Goal: Task Accomplishment & Management: Use online tool/utility

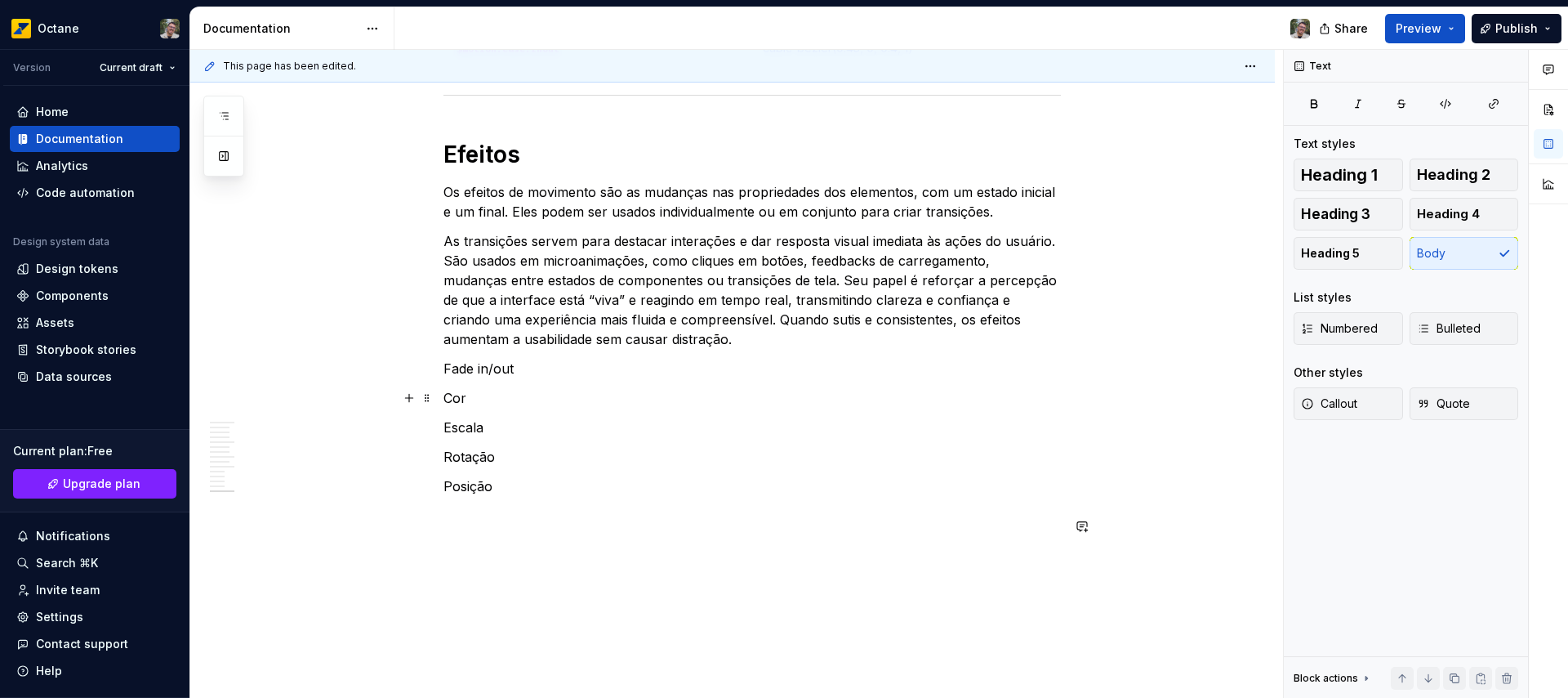
scroll to position [4182, 0]
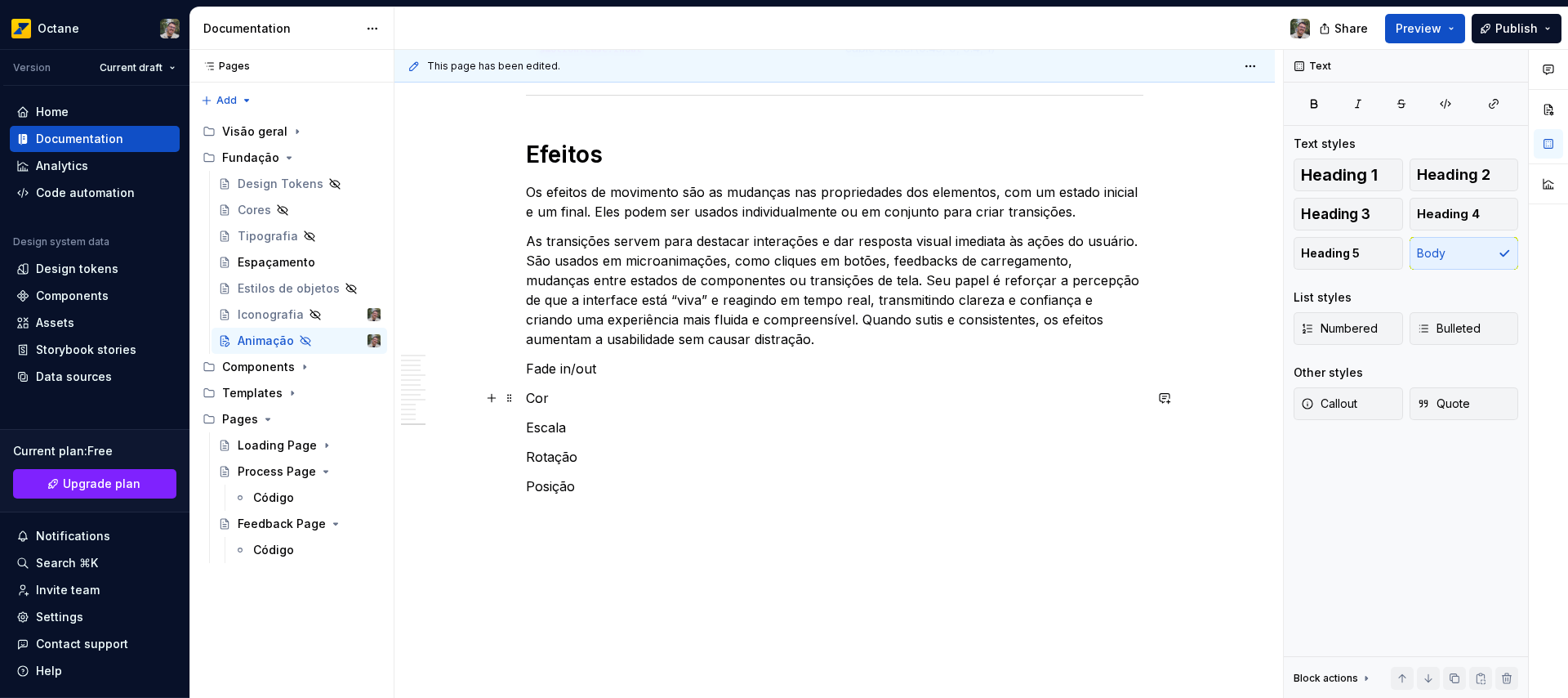
type textarea "*"
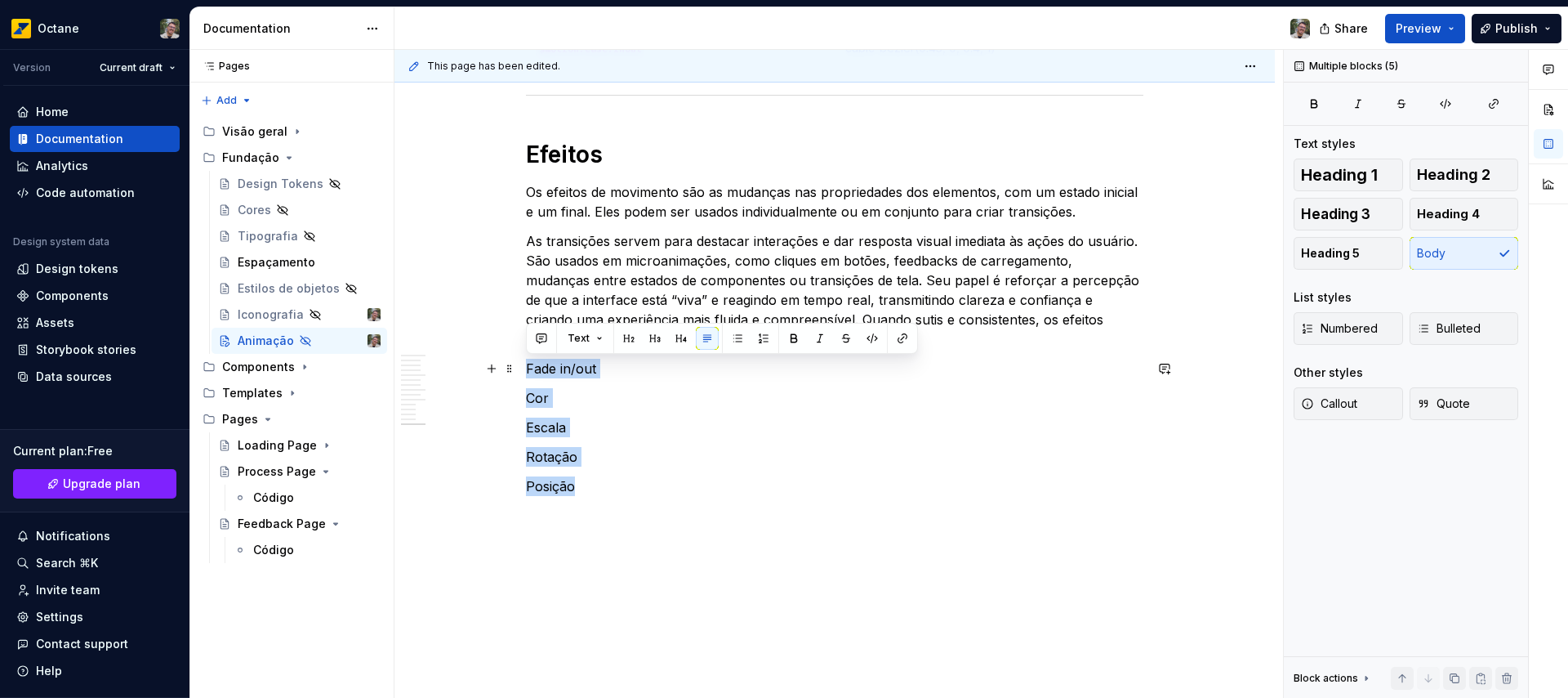
drag, startPoint x: 634, startPoint y: 487, endPoint x: 524, endPoint y: 367, distance: 162.8
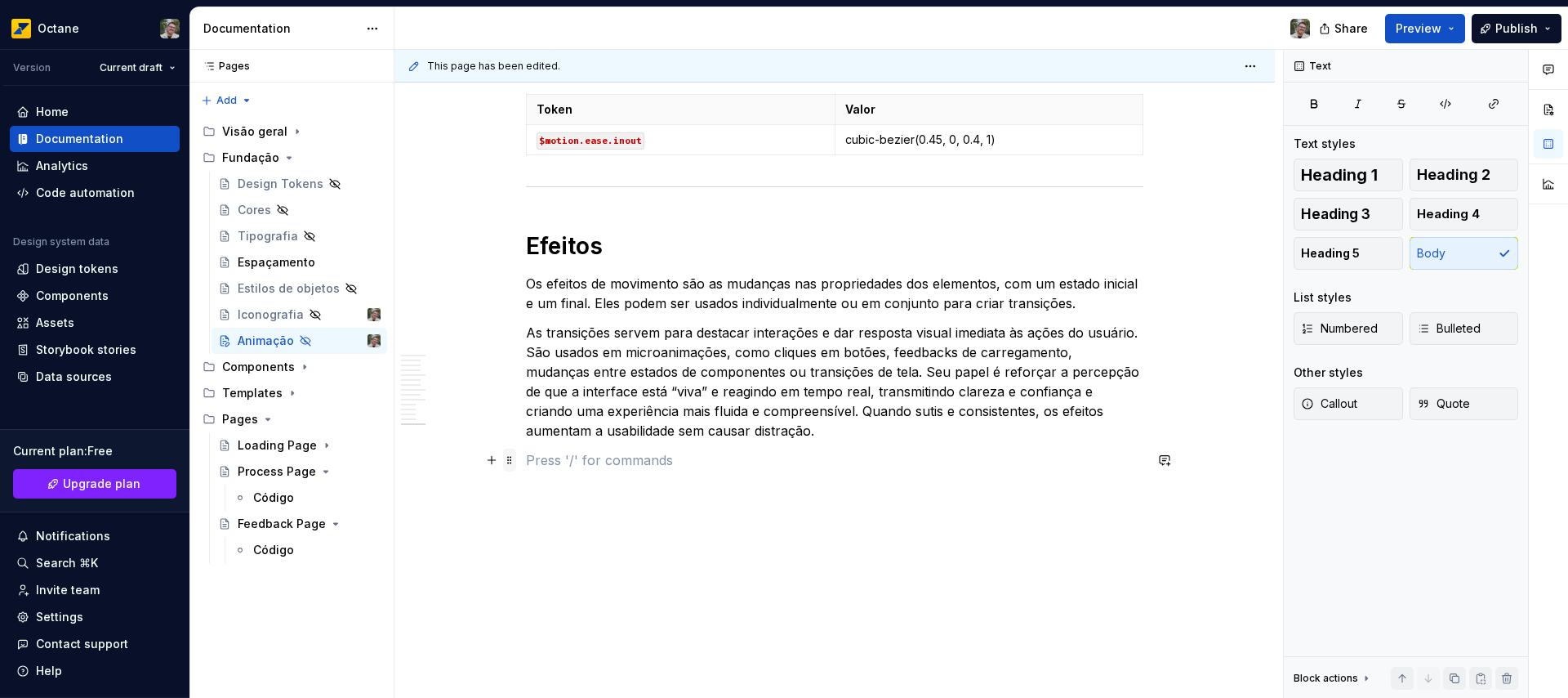
click at [511, 461] on span at bounding box center [509, 460] width 13 height 23
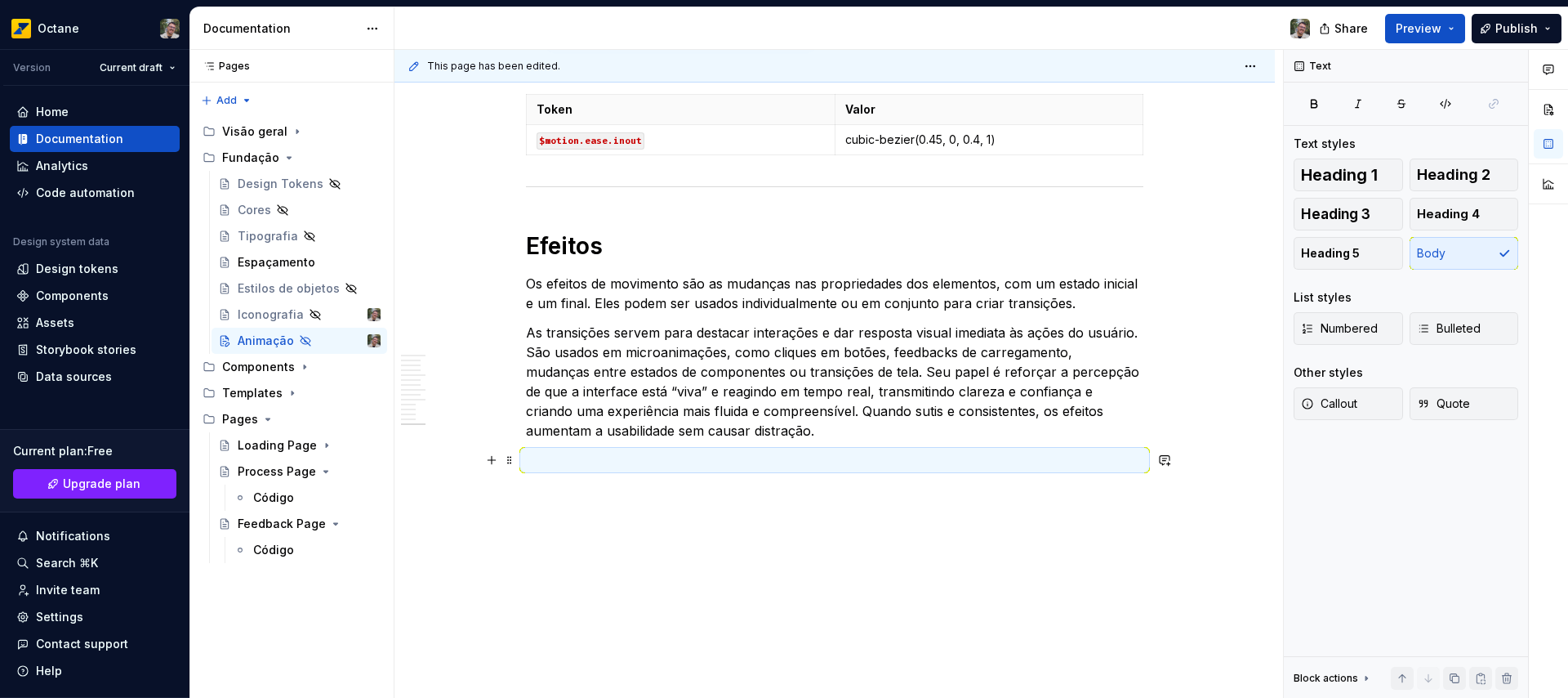
click at [700, 458] on p at bounding box center [834, 460] width 617 height 20
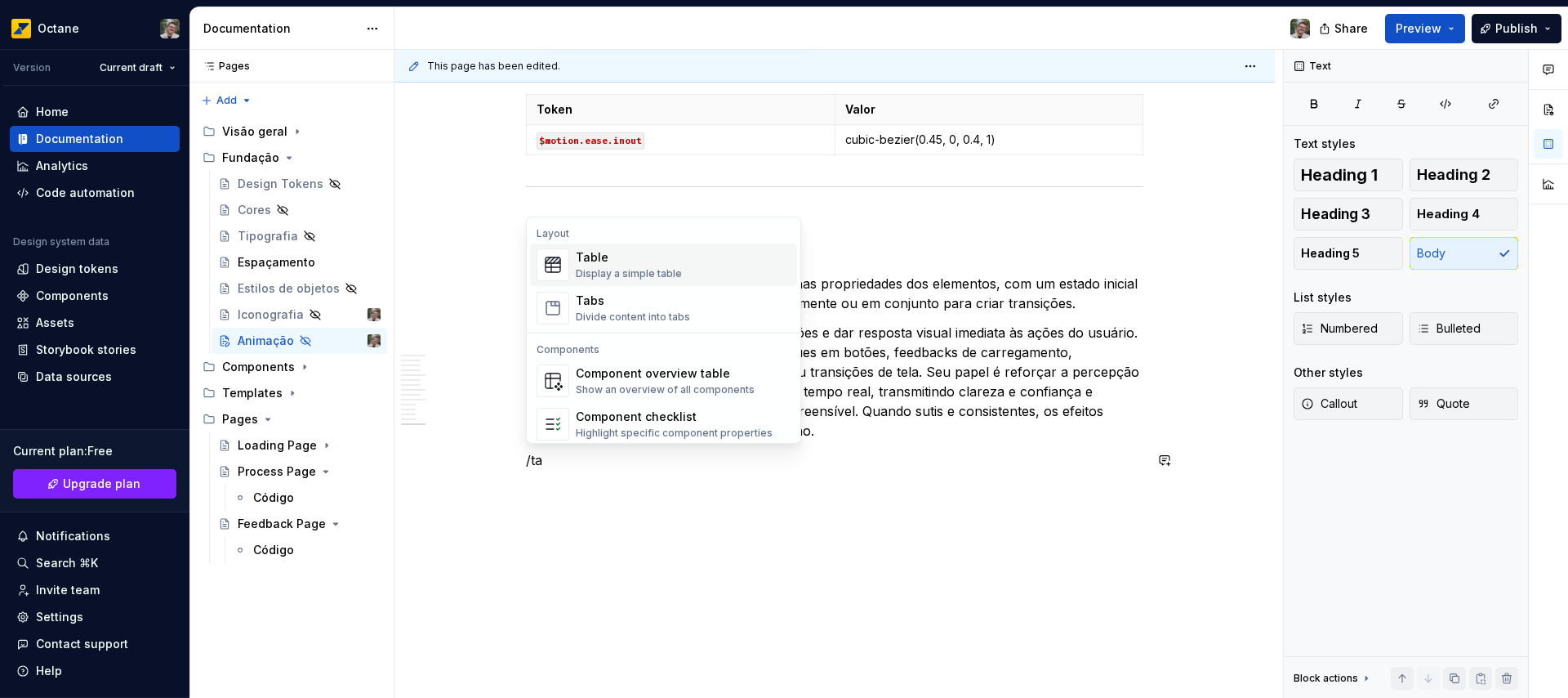
click at [635, 259] on div "Table" at bounding box center [629, 257] width 106 height 16
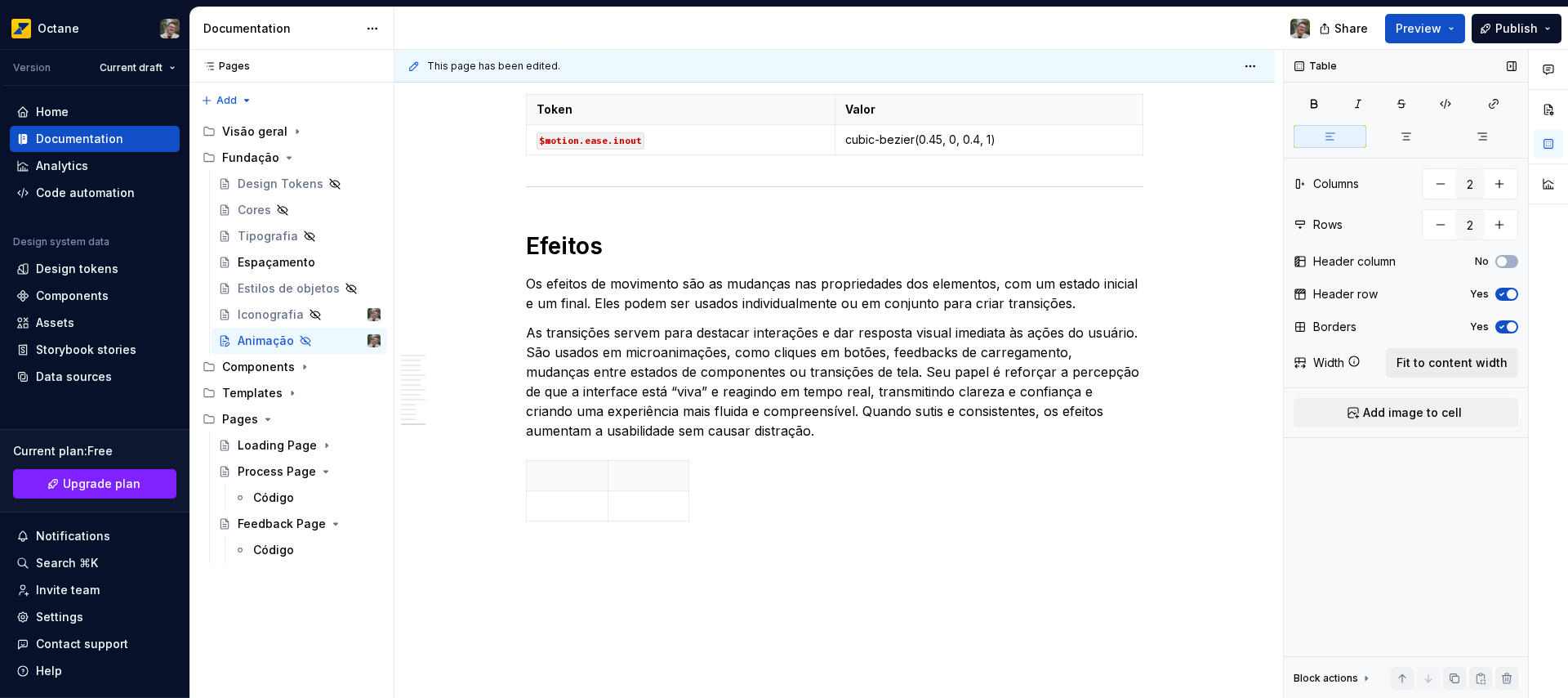
click at [1423, 353] on button "Fit to content width" at bounding box center [1452, 363] width 132 height 29
type textarea "*"
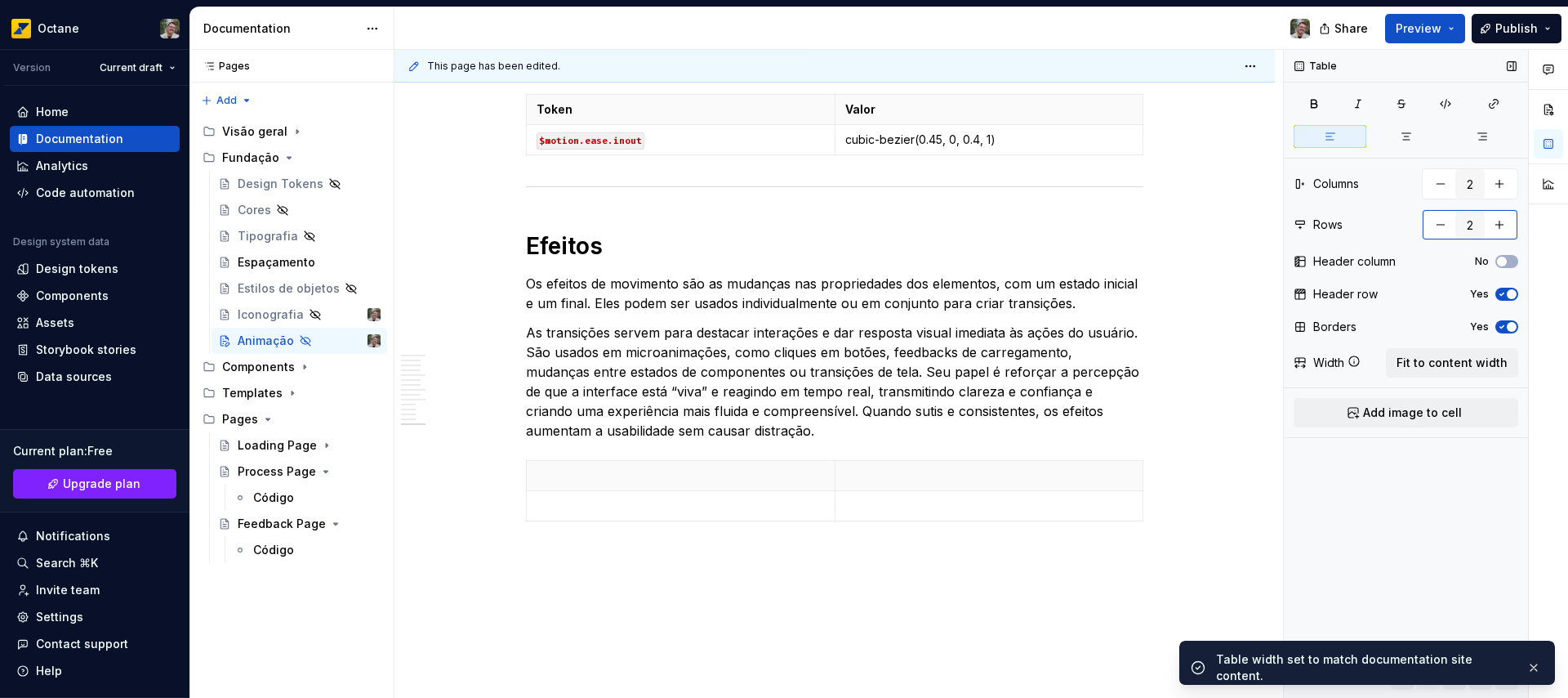
click at [1429, 223] on button "button" at bounding box center [1441, 224] width 29 height 29
type input "1"
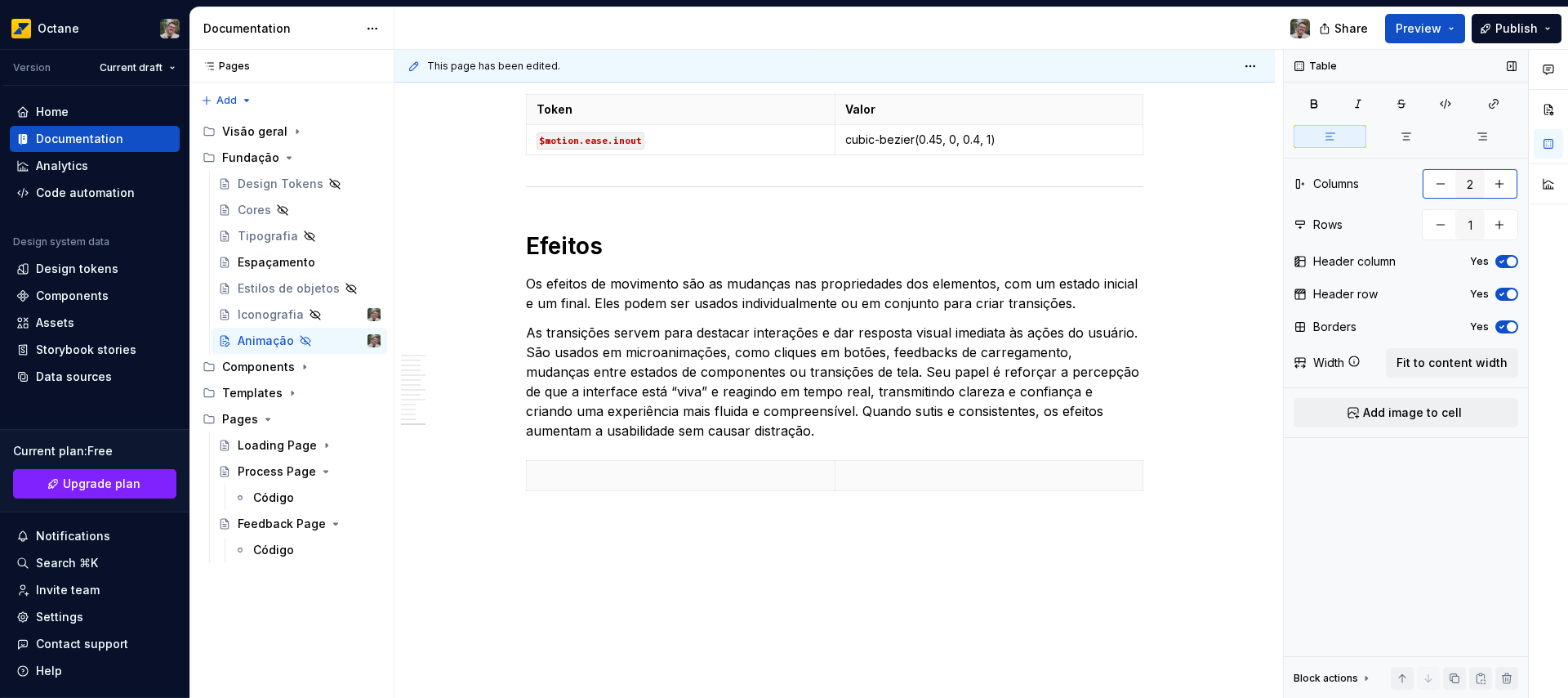
type textarea "*"
click at [1502, 190] on button "button" at bounding box center [1500, 184] width 29 height 29
type input "3"
click at [1465, 356] on span "Fit to content width" at bounding box center [1452, 362] width 111 height 16
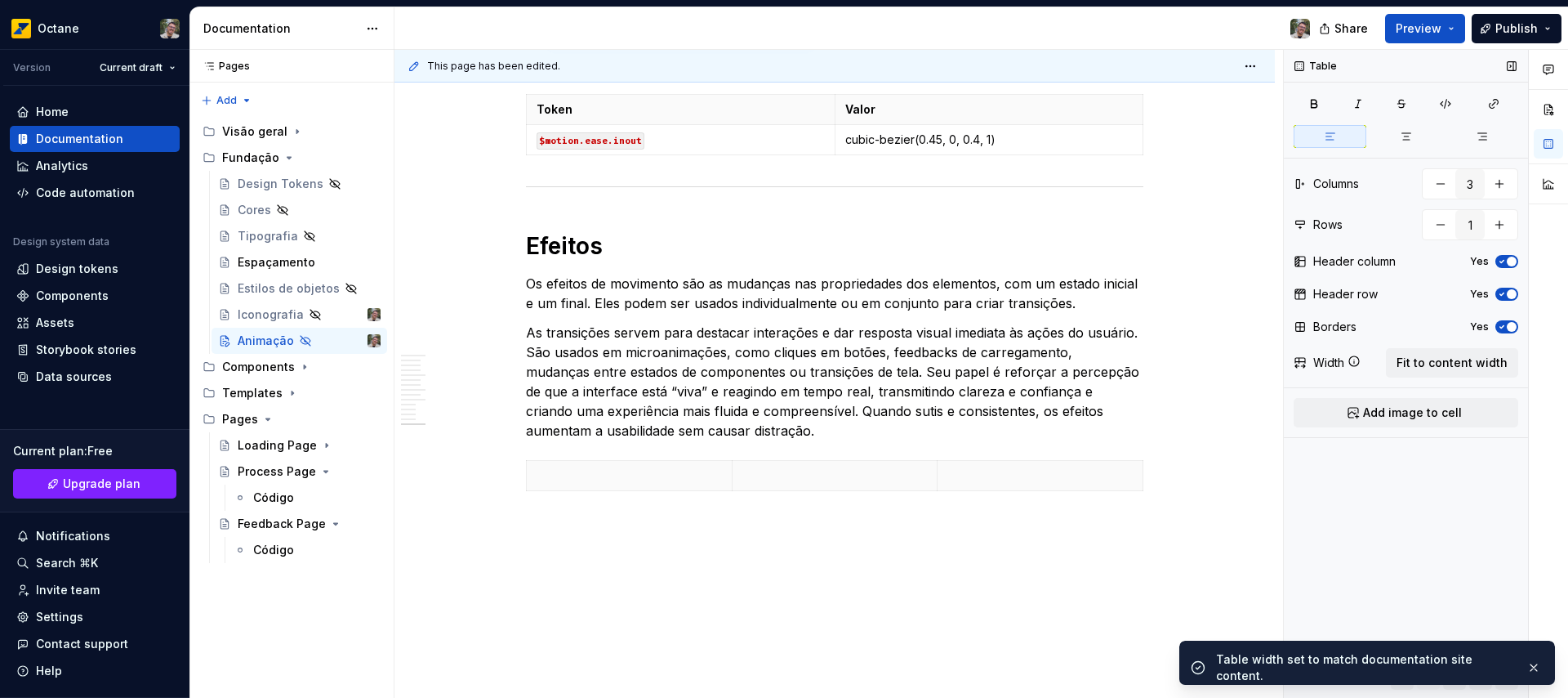
click at [1513, 252] on div "Header column Yes" at bounding box center [1405, 262] width 224 height 23
click at [1507, 289] on icon "button" at bounding box center [1501, 294] width 13 height 10
click at [1512, 256] on span "button" at bounding box center [1511, 261] width 10 height 10
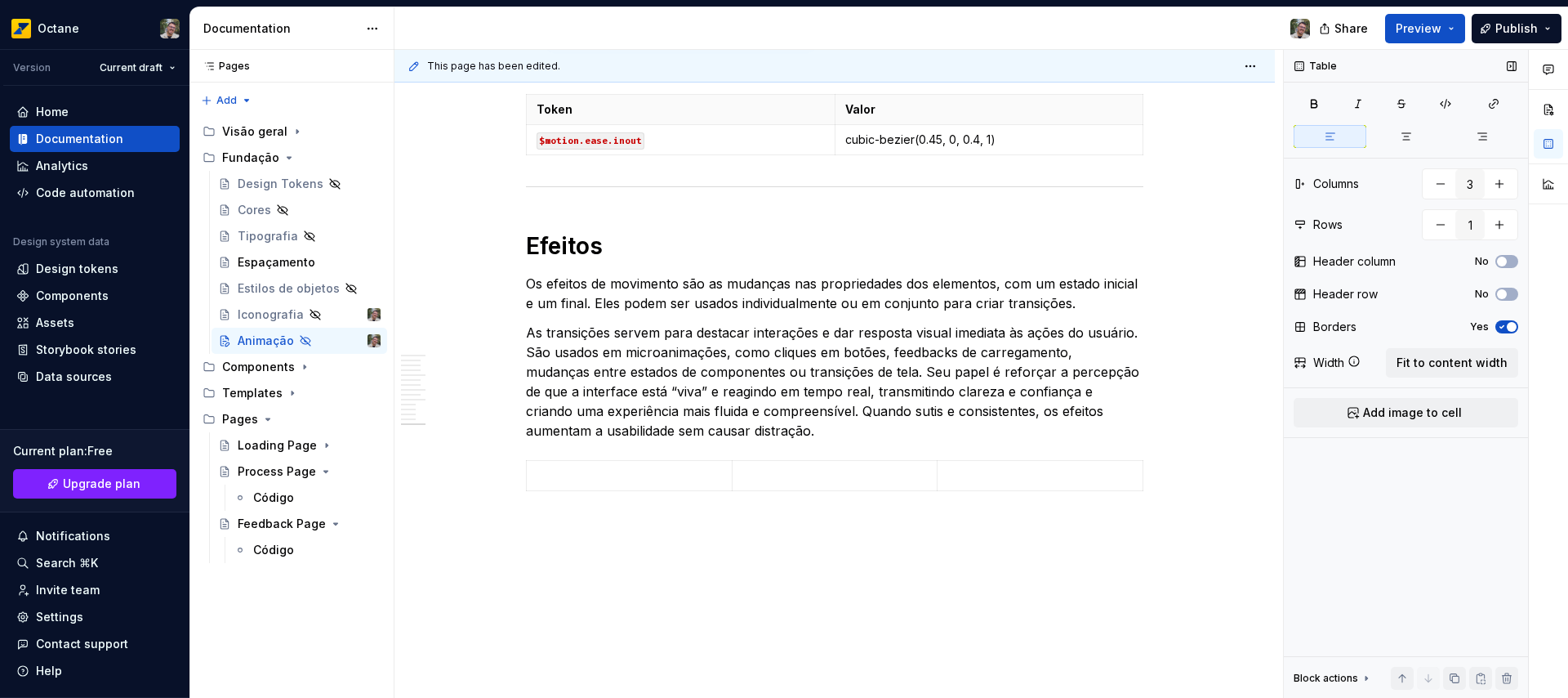
click at [1512, 327] on span "button" at bounding box center [1511, 326] width 10 height 10
click at [612, 478] on p at bounding box center [629, 475] width 185 height 16
click at [1417, 413] on span "Add image to cell" at bounding box center [1412, 412] width 99 height 16
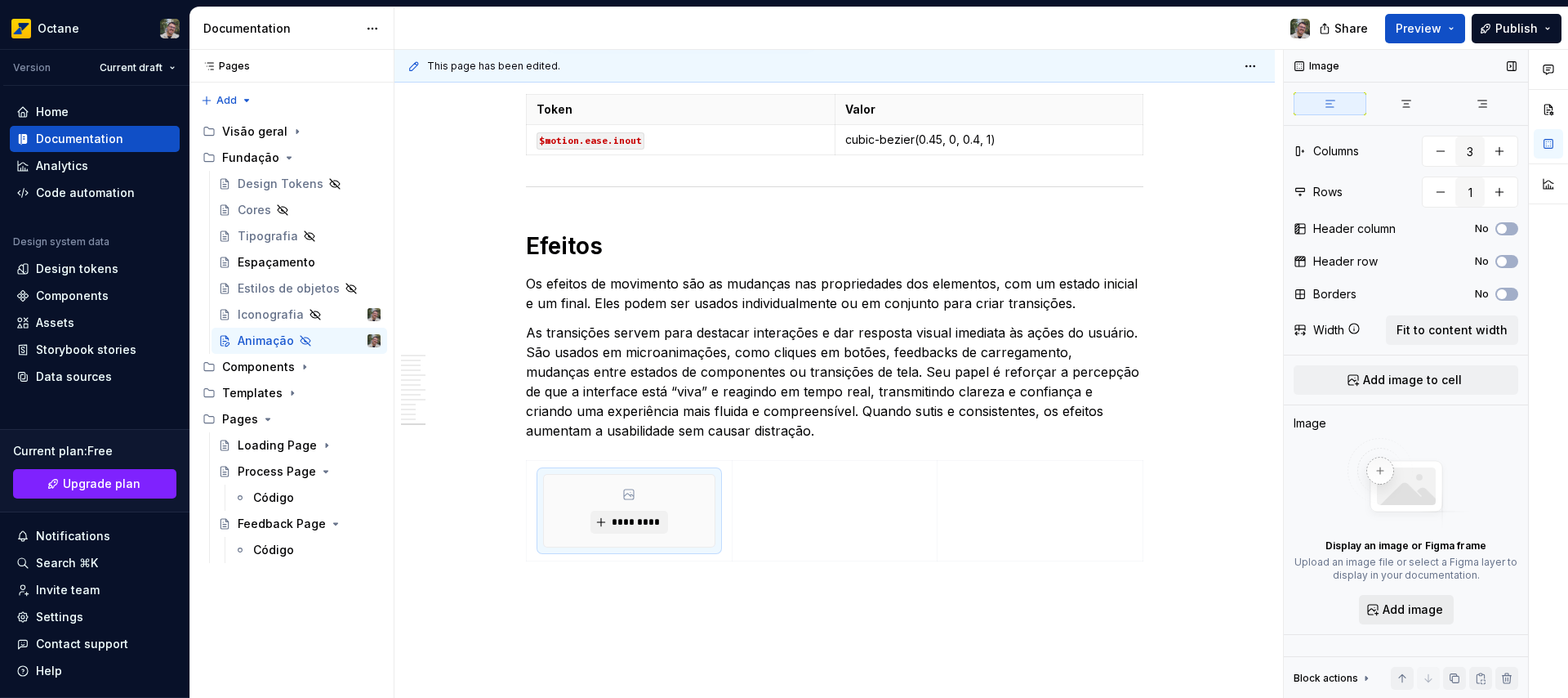
click at [1408, 609] on span "Add image" at bounding box center [1413, 609] width 61 height 16
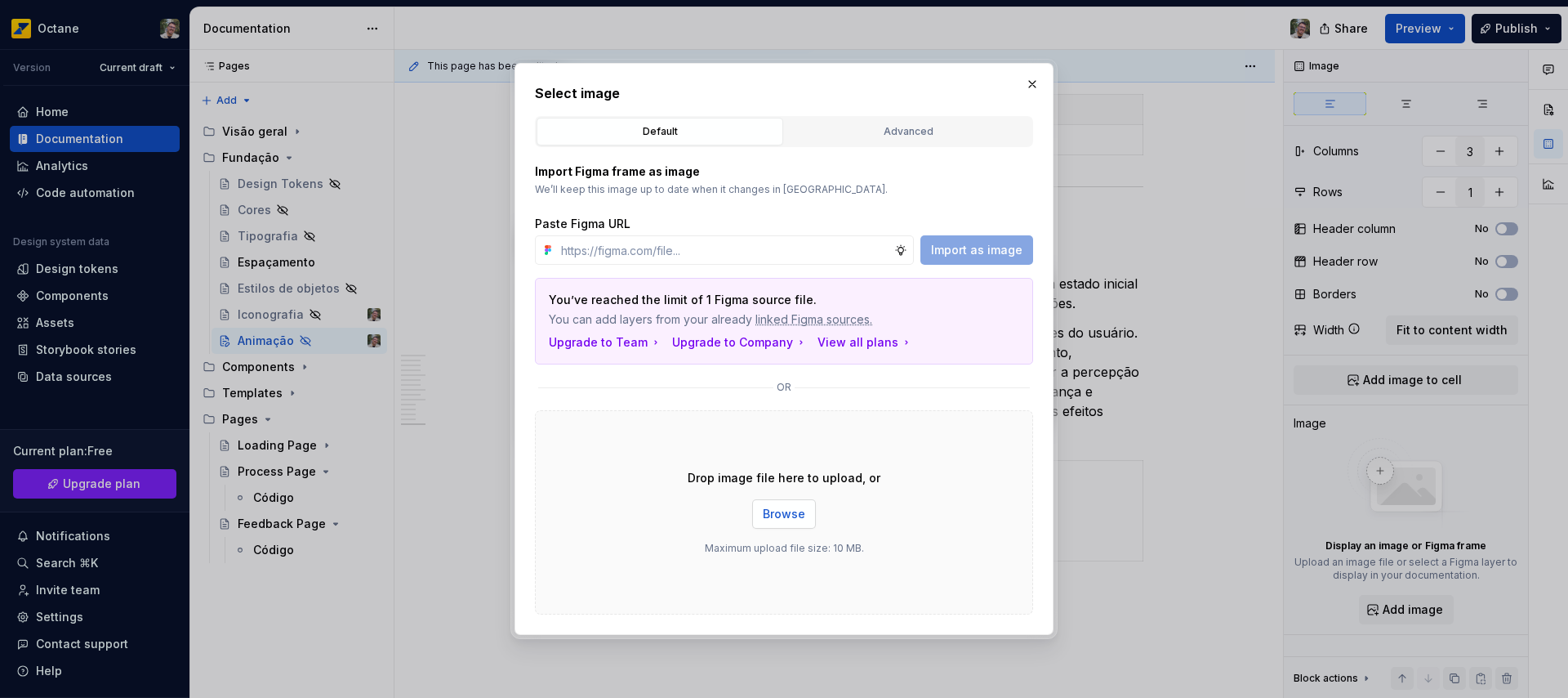
click at [804, 508] on button "Browse" at bounding box center [784, 514] width 64 height 29
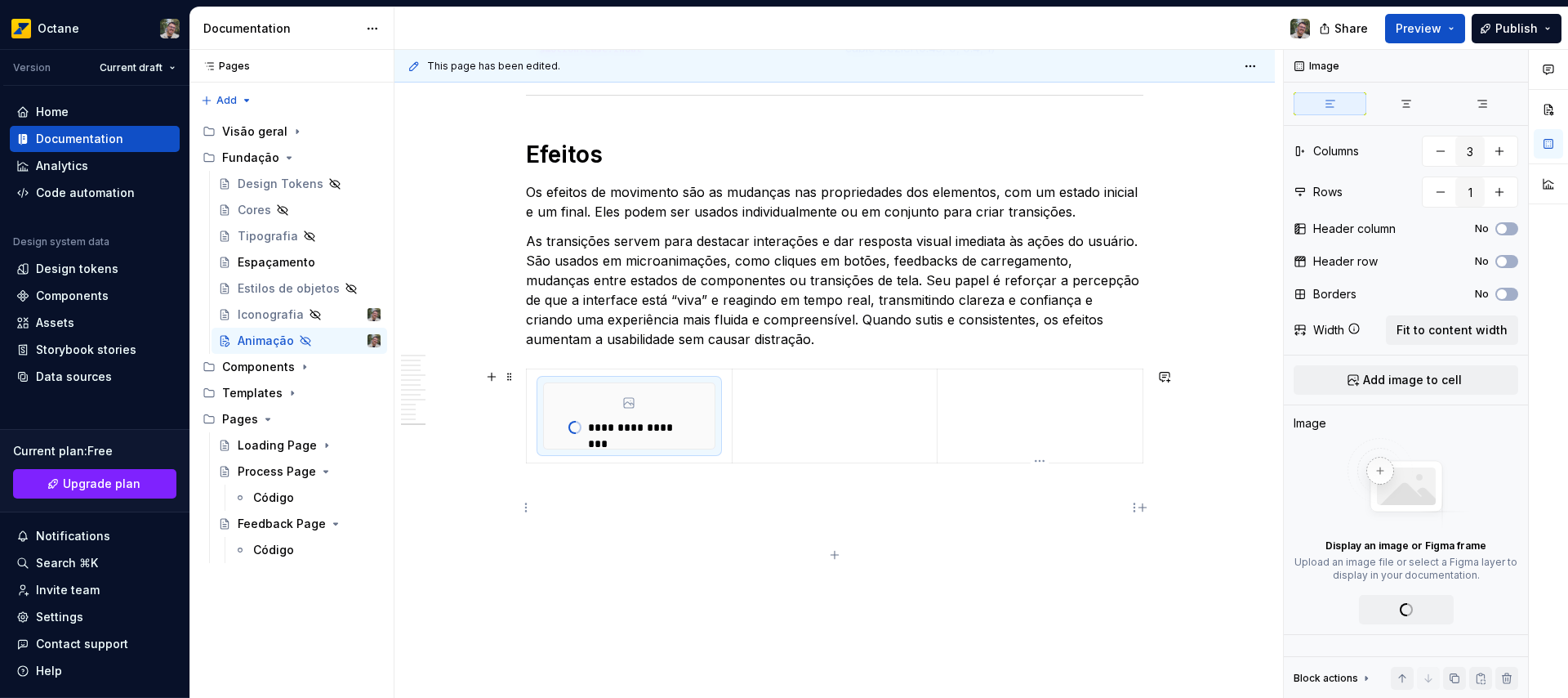
scroll to position [3308, 0]
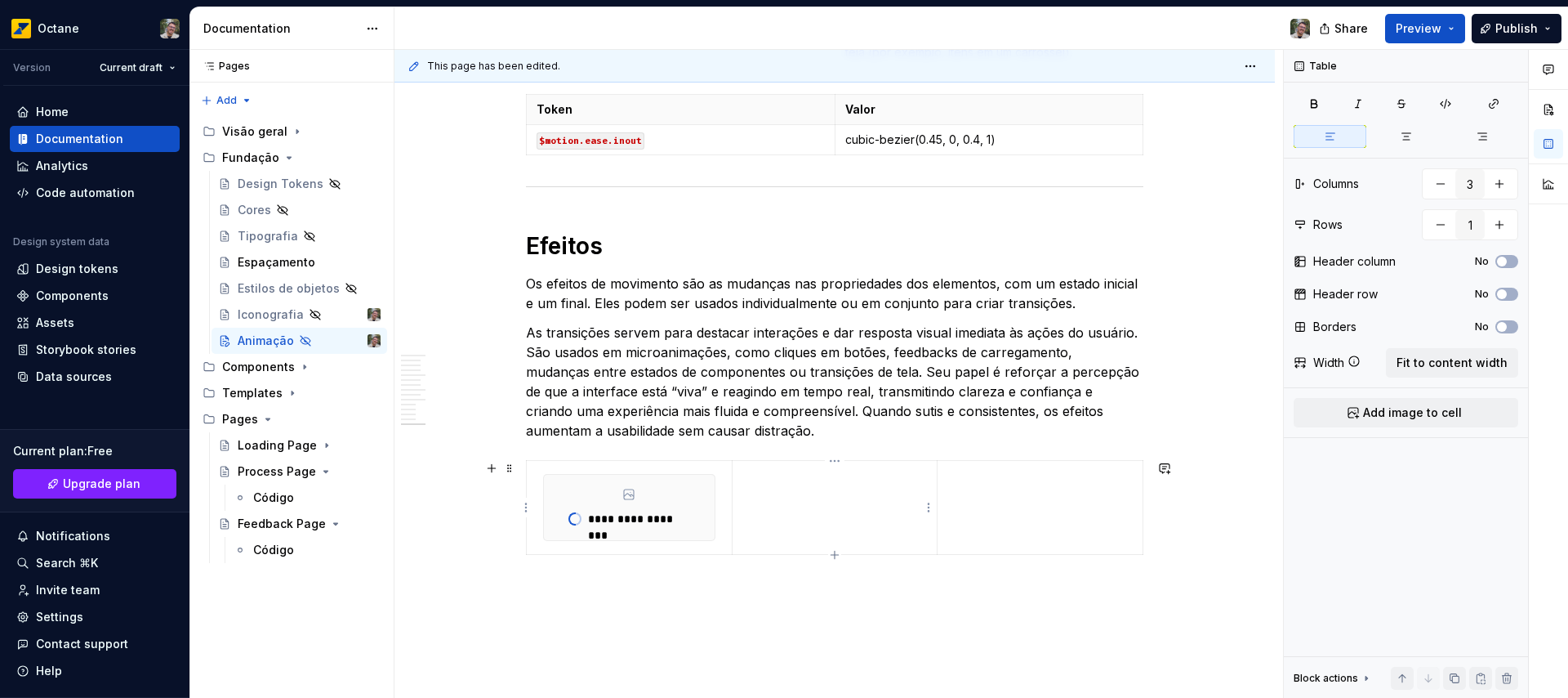
click at [801, 512] on td at bounding box center [835, 507] width 206 height 94
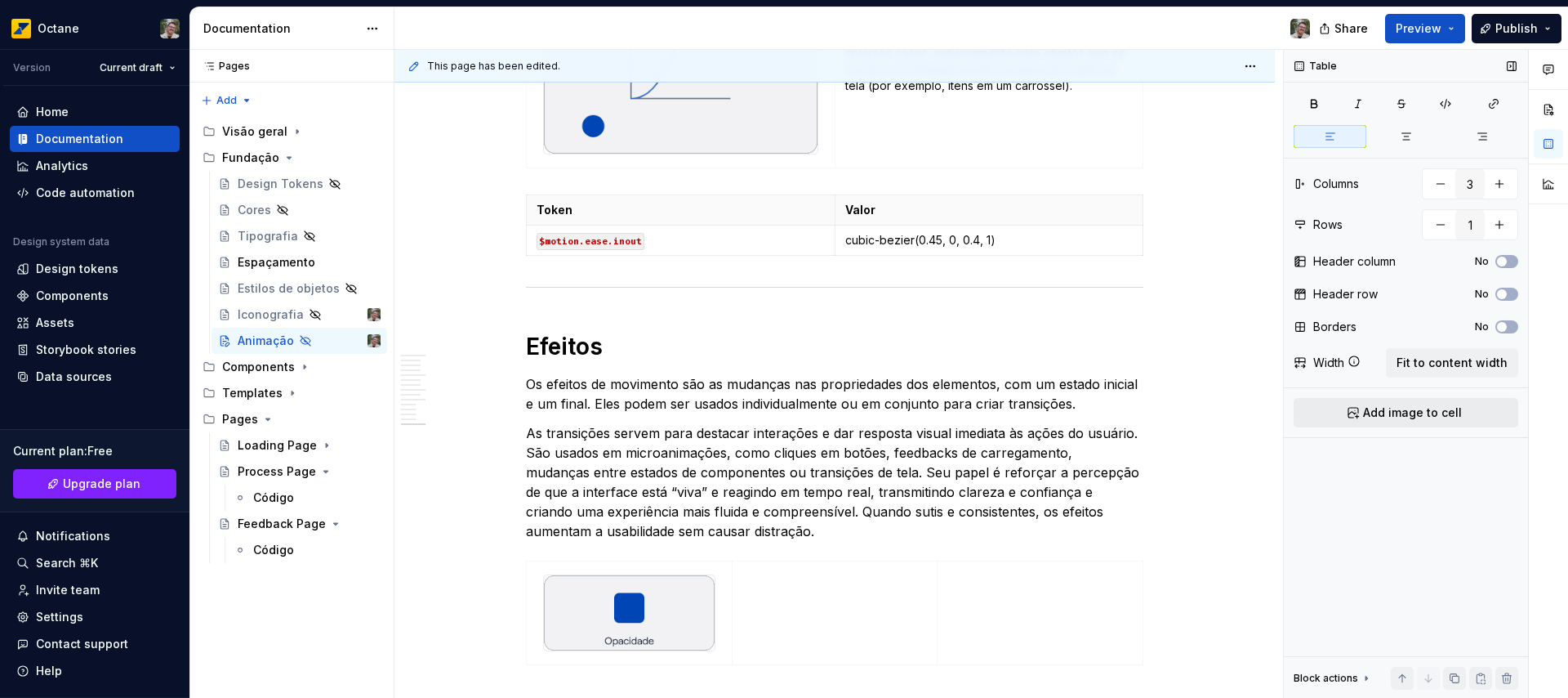
scroll to position [4090, 0]
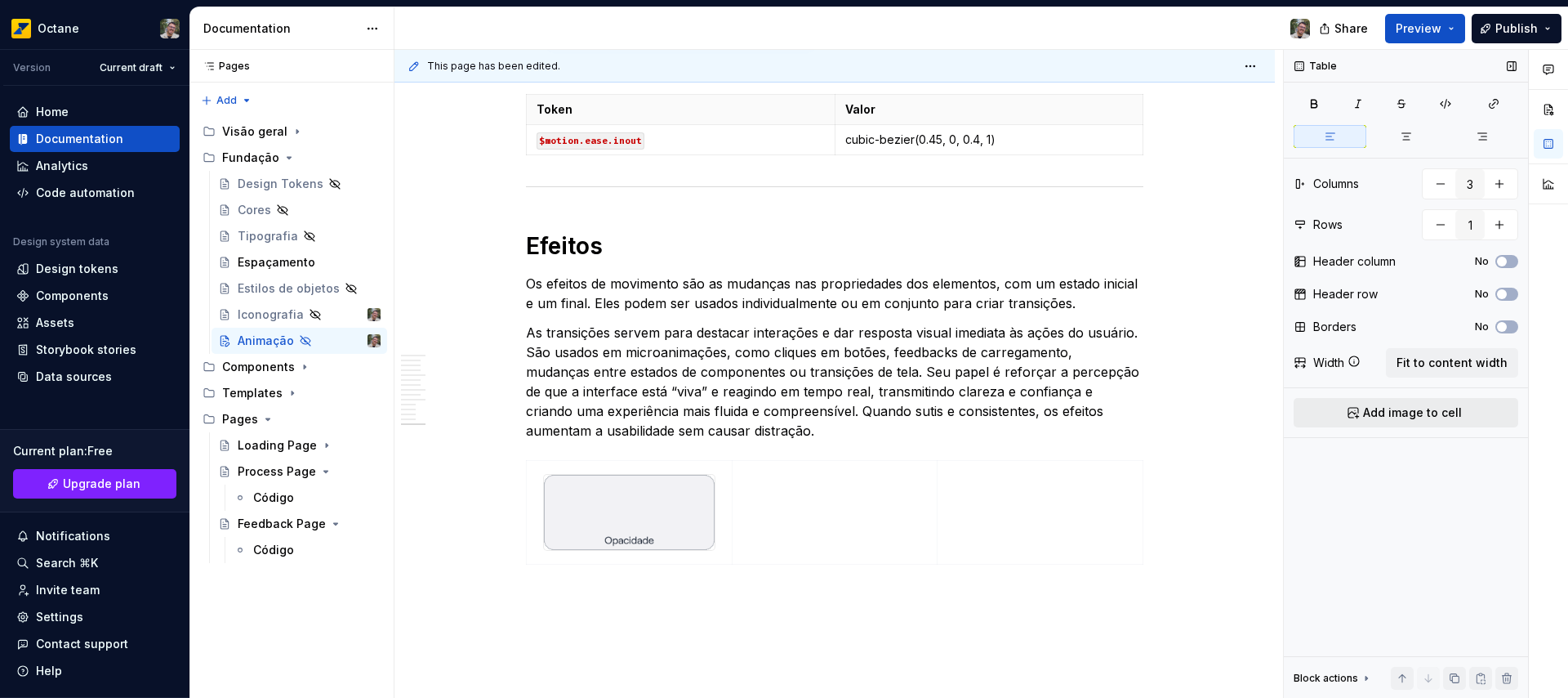
click at [1440, 409] on span "Add image to cell" at bounding box center [1412, 412] width 99 height 16
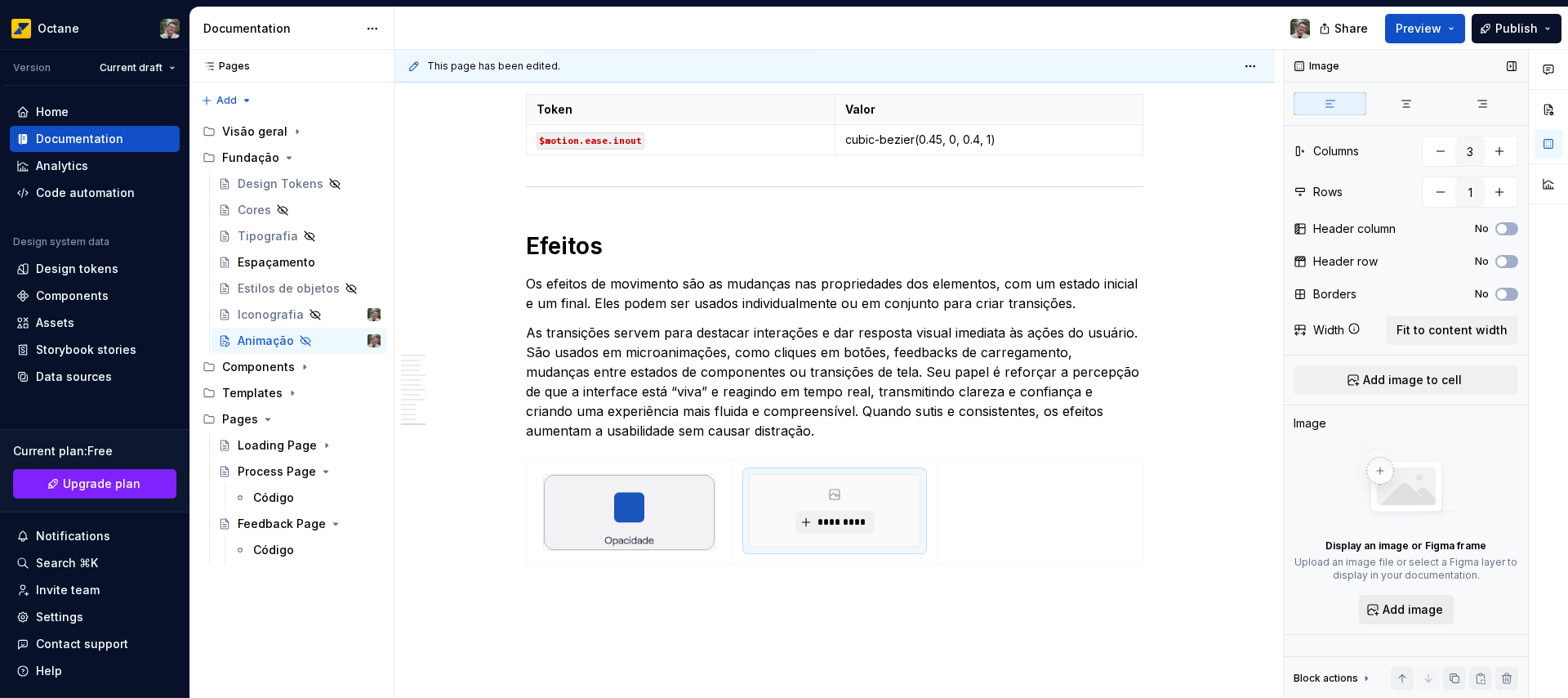
click at [1410, 611] on span "Add image" at bounding box center [1413, 609] width 61 height 16
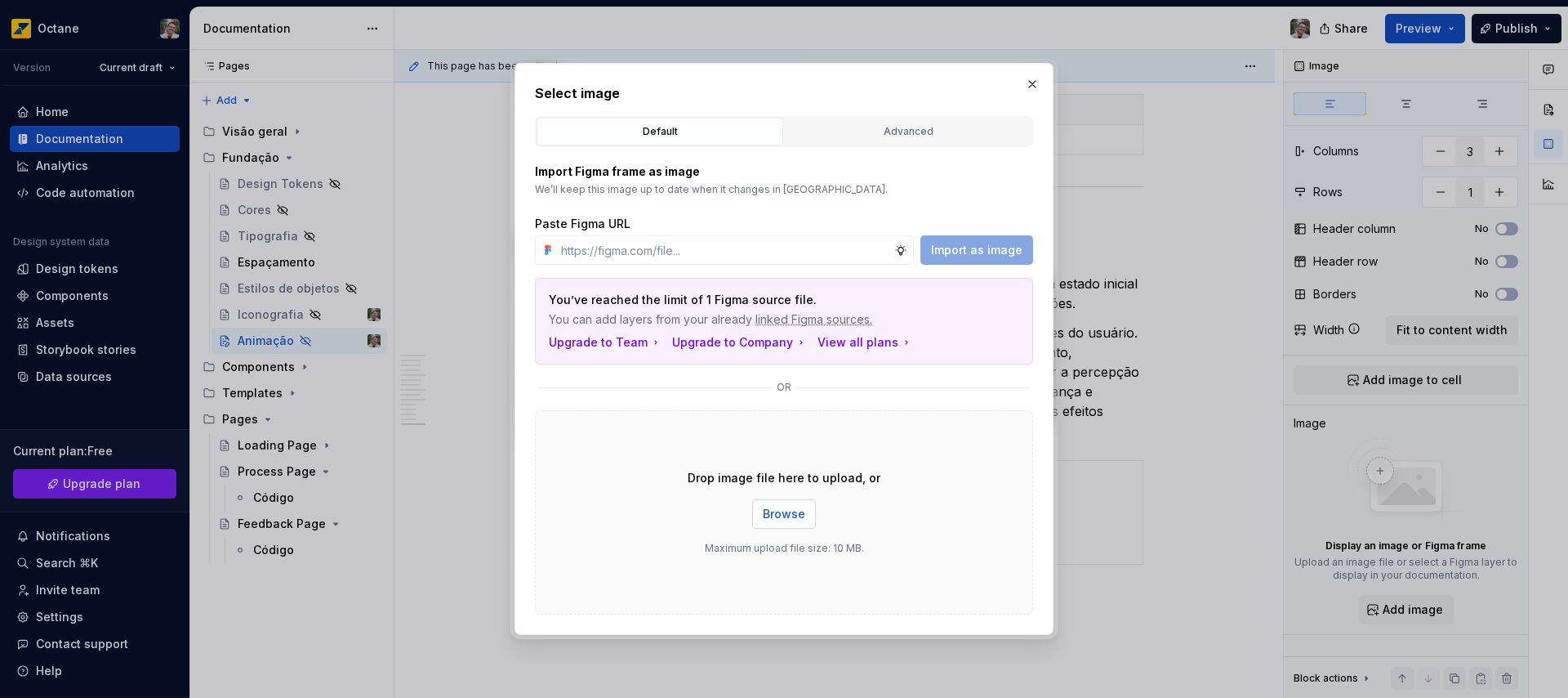
click at [787, 519] on span "Browse" at bounding box center [784, 514] width 42 height 16
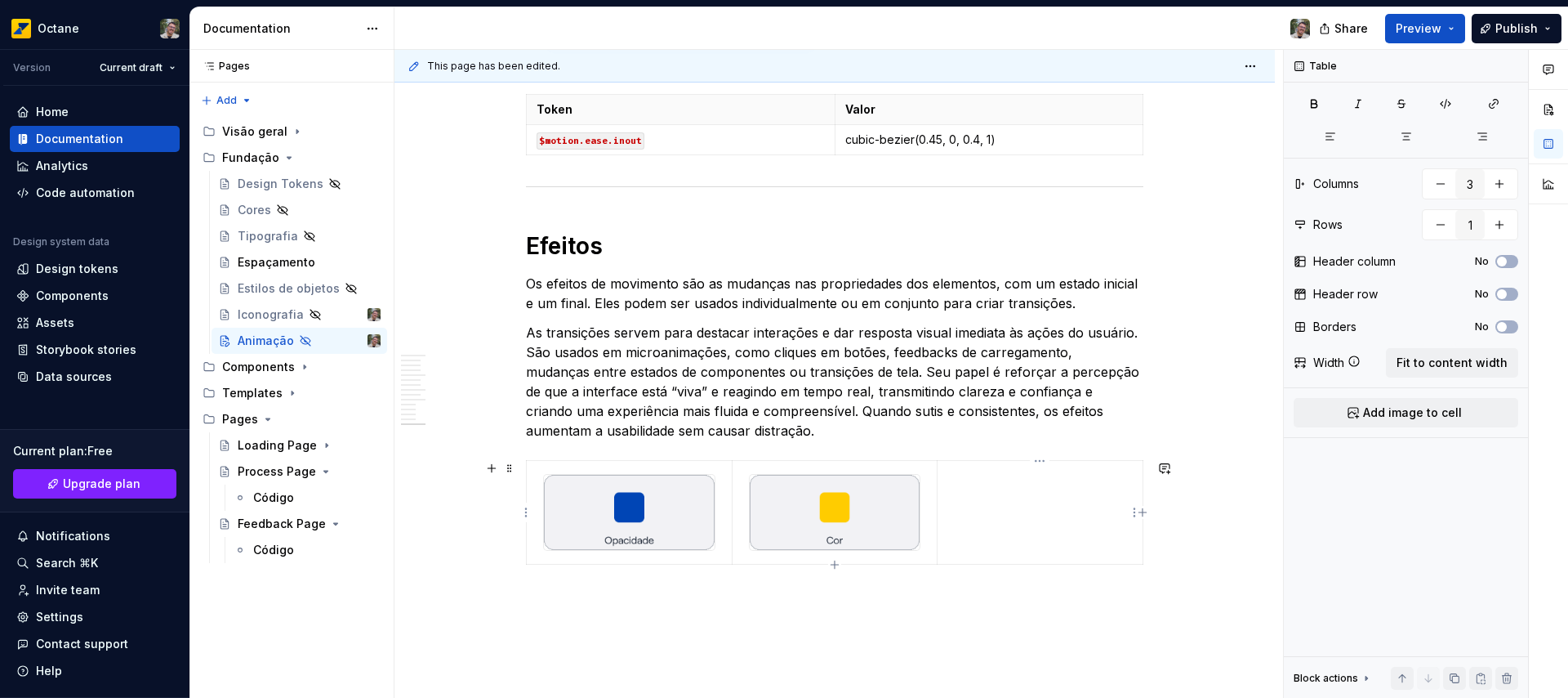
click at [1037, 513] on td at bounding box center [1041, 513] width 206 height 104
click at [1449, 413] on span "Add image to cell" at bounding box center [1412, 412] width 99 height 16
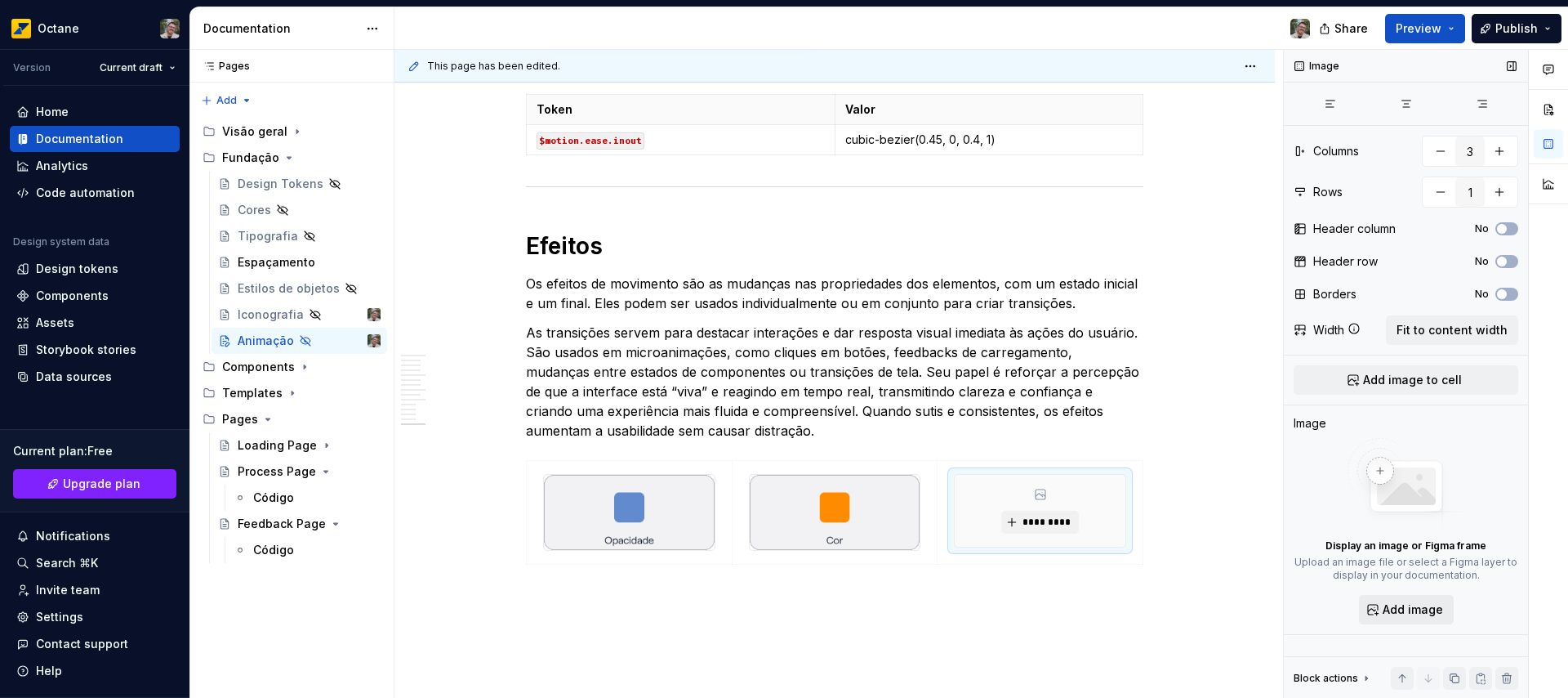
click at [1405, 607] on span "Add image" at bounding box center [1413, 609] width 61 height 16
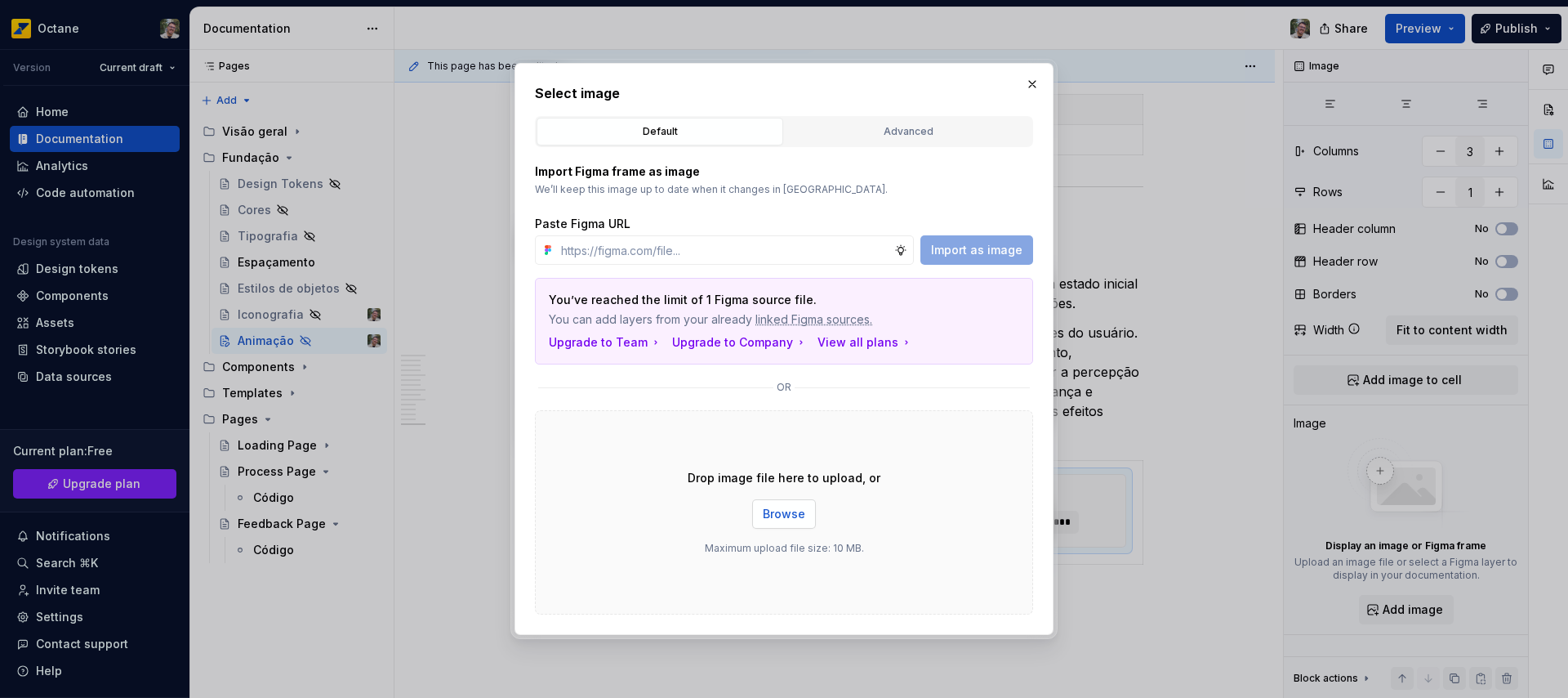
click at [796, 512] on span "Browse" at bounding box center [784, 514] width 42 height 16
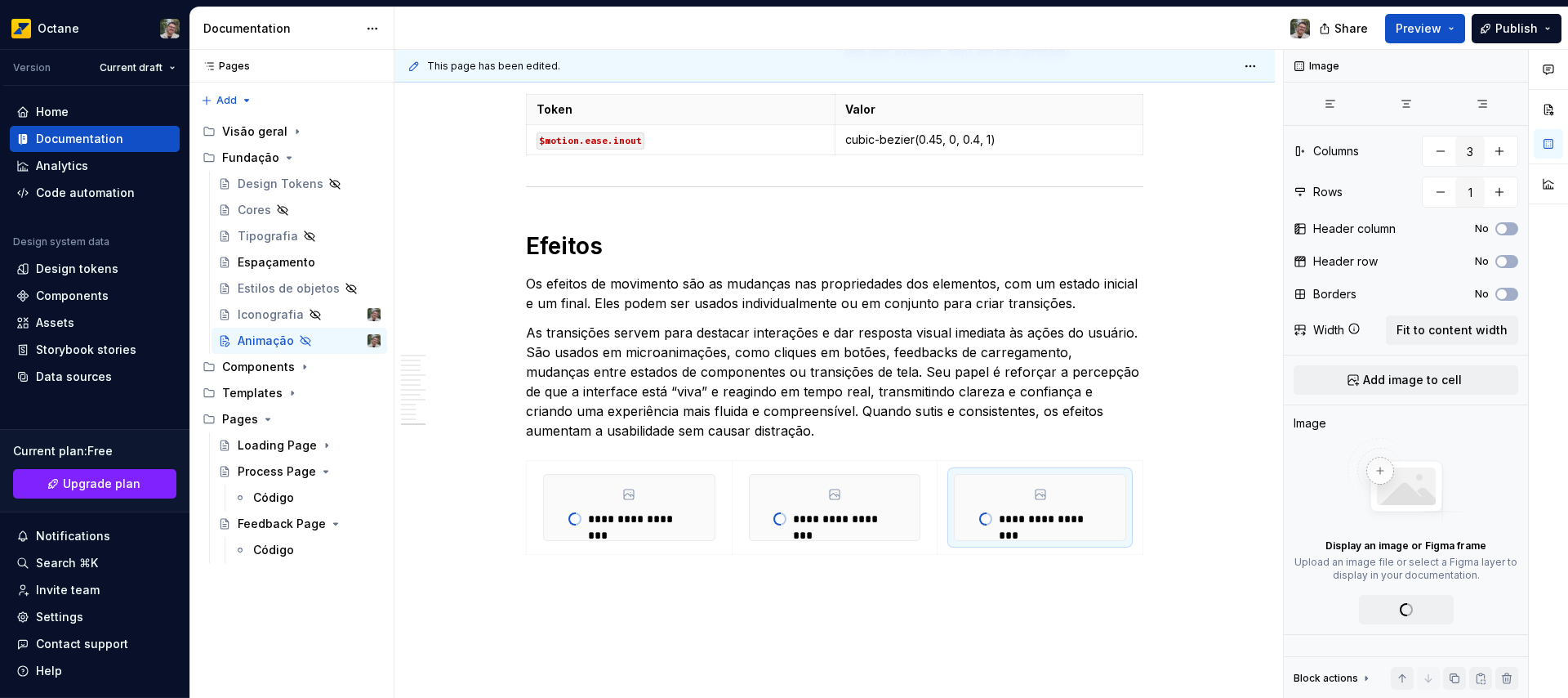
type textarea "*"
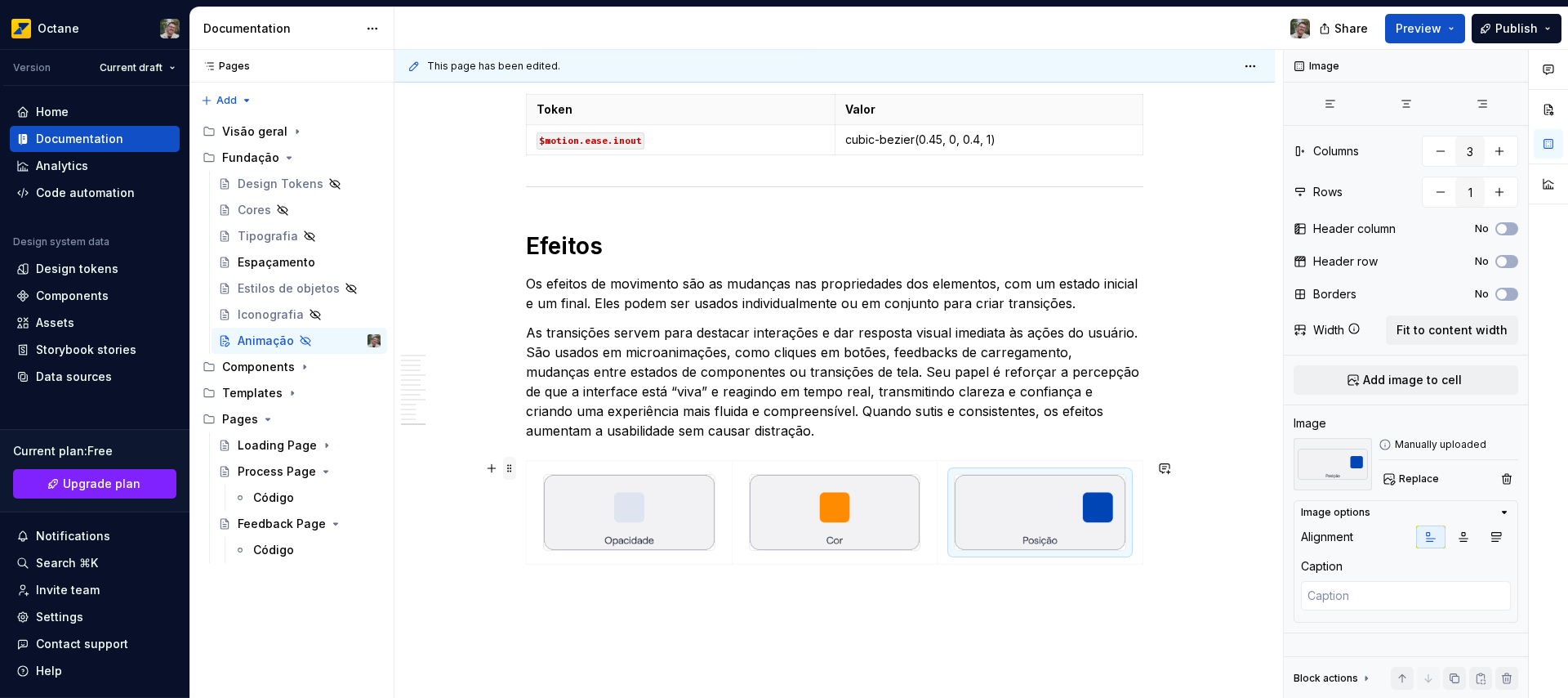
click at [509, 468] on span at bounding box center [509, 468] width 13 height 23
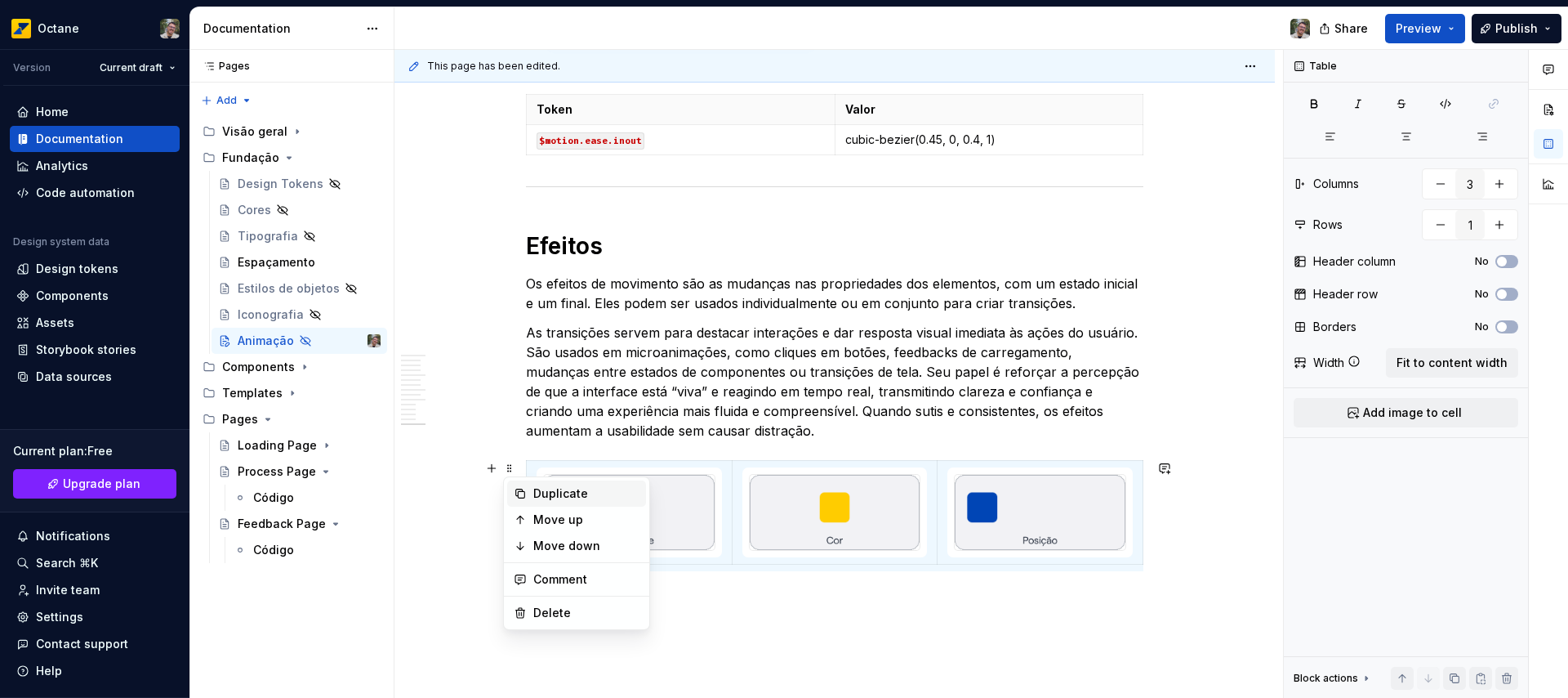
click at [540, 497] on div "Duplicate" at bounding box center [586, 493] width 106 height 16
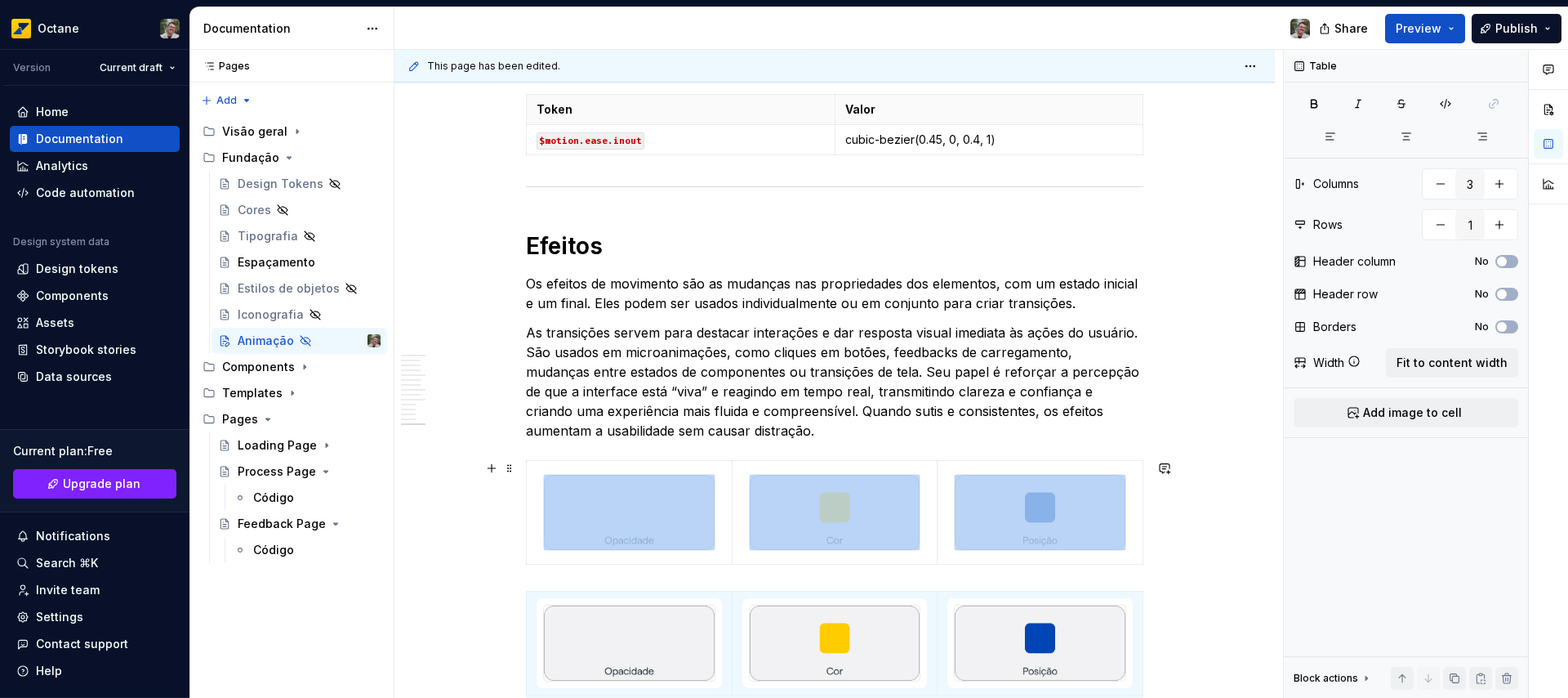
scroll to position [4106, 0]
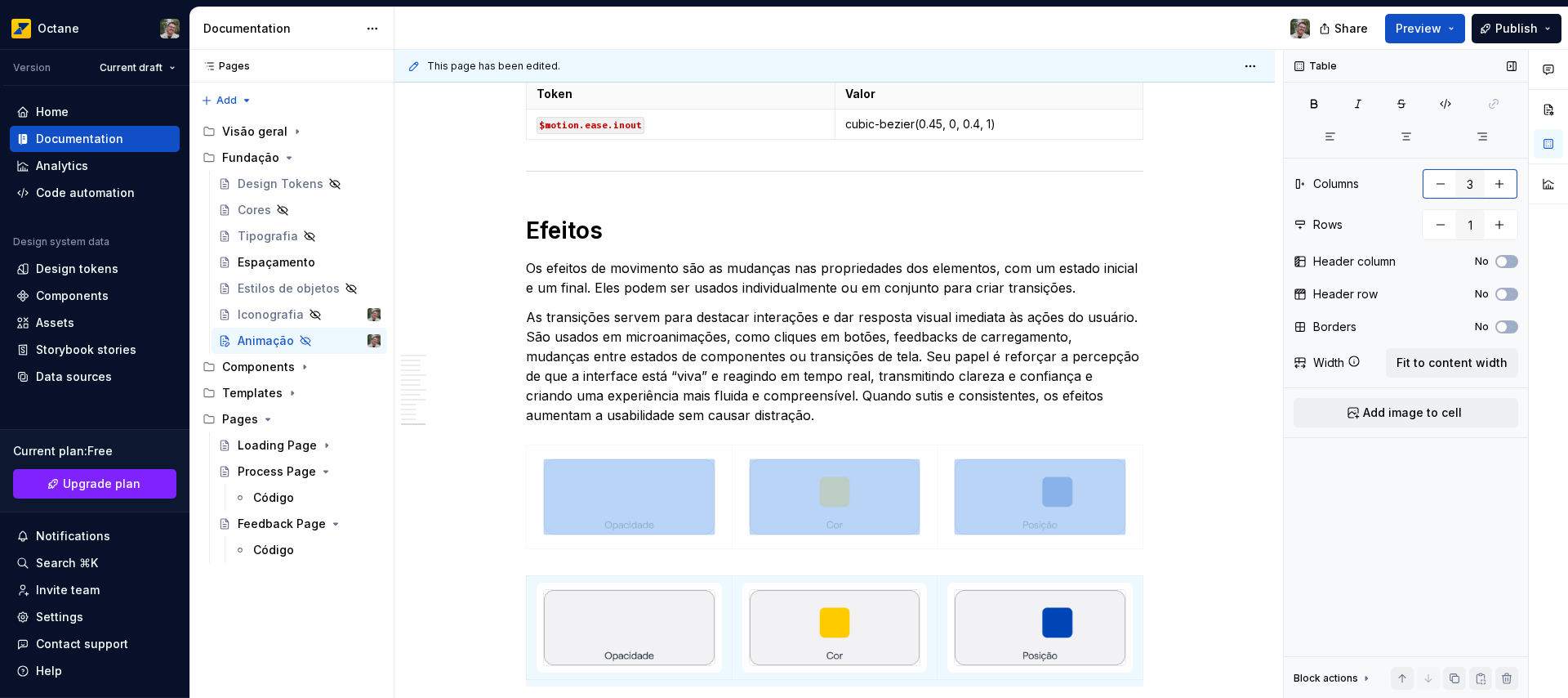
click at [1441, 184] on button "button" at bounding box center [1441, 184] width 29 height 29
type input "2"
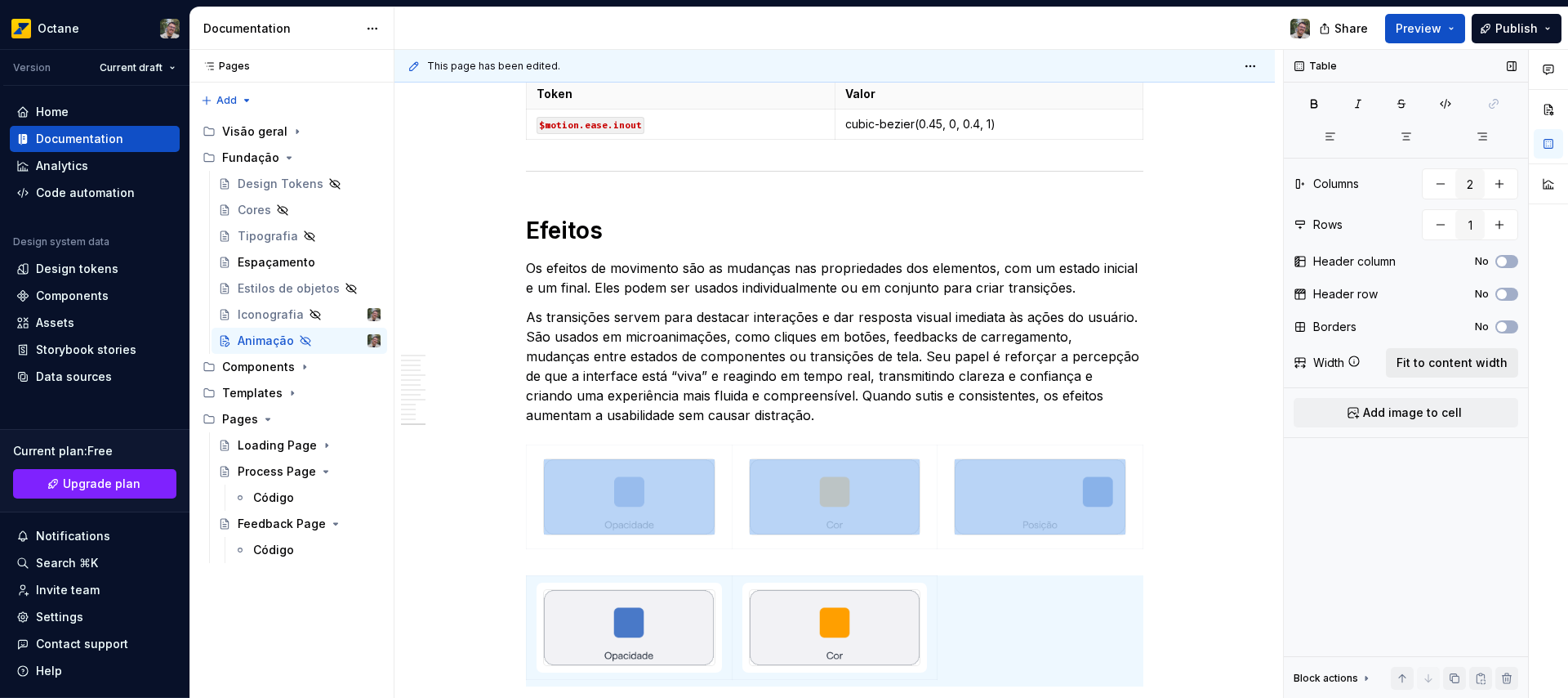
click at [1436, 365] on span "Fit to content width" at bounding box center [1452, 362] width 111 height 16
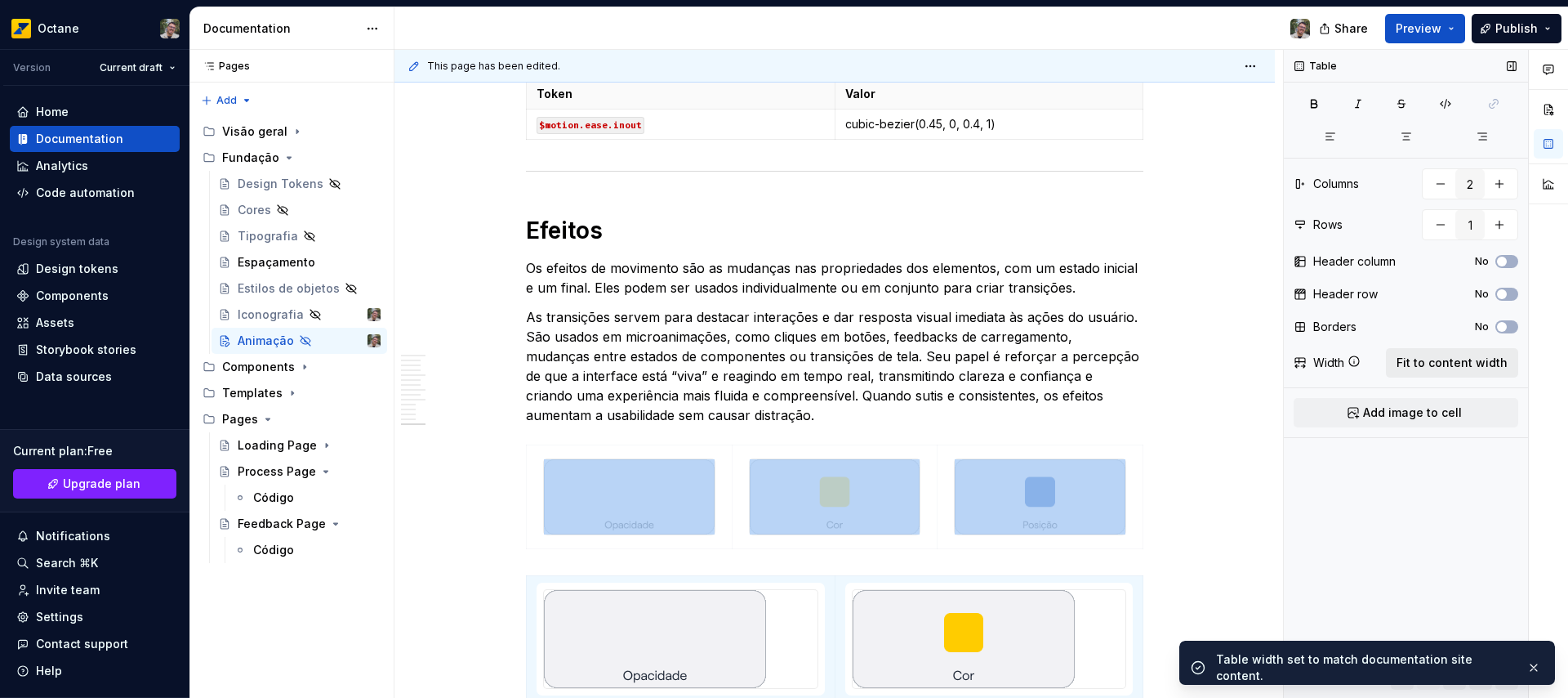
scroll to position [4129, 0]
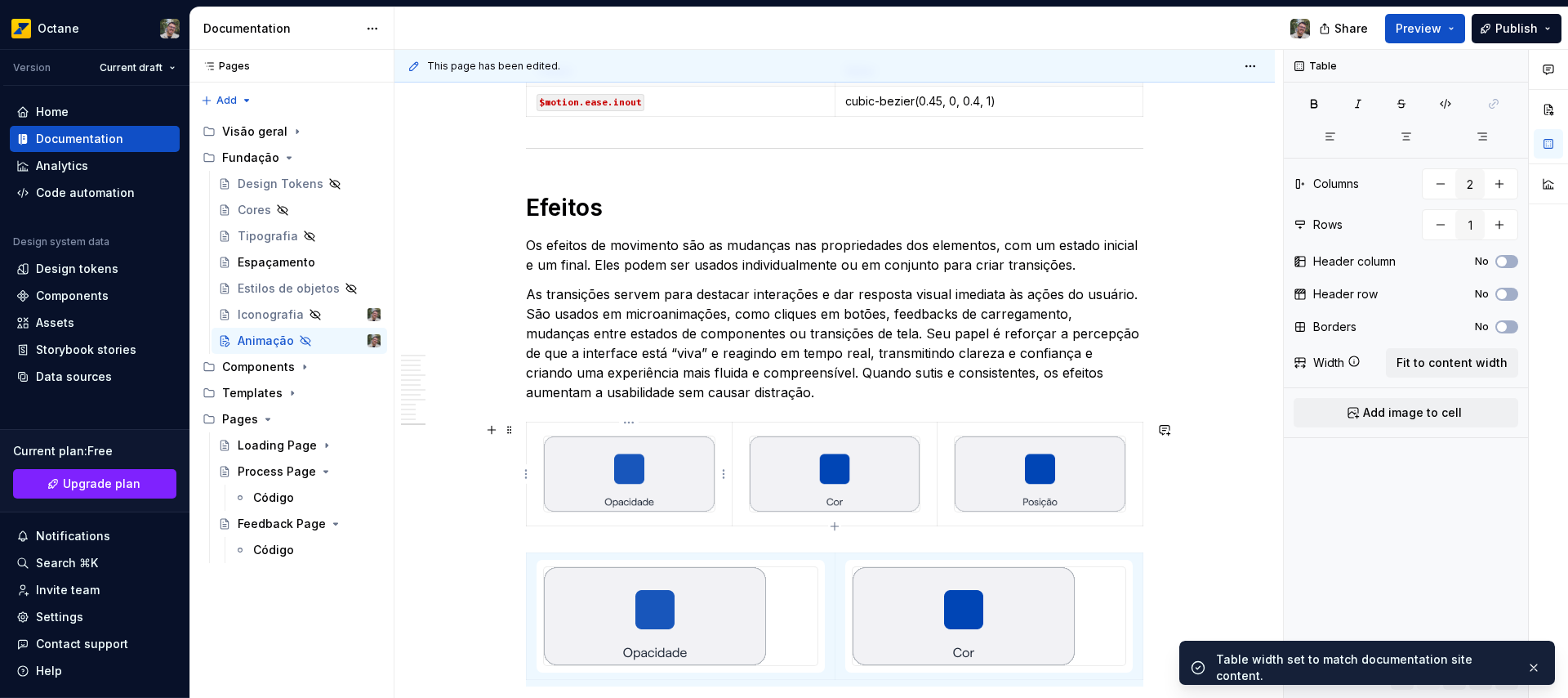
click at [662, 483] on img at bounding box center [629, 474] width 171 height 75
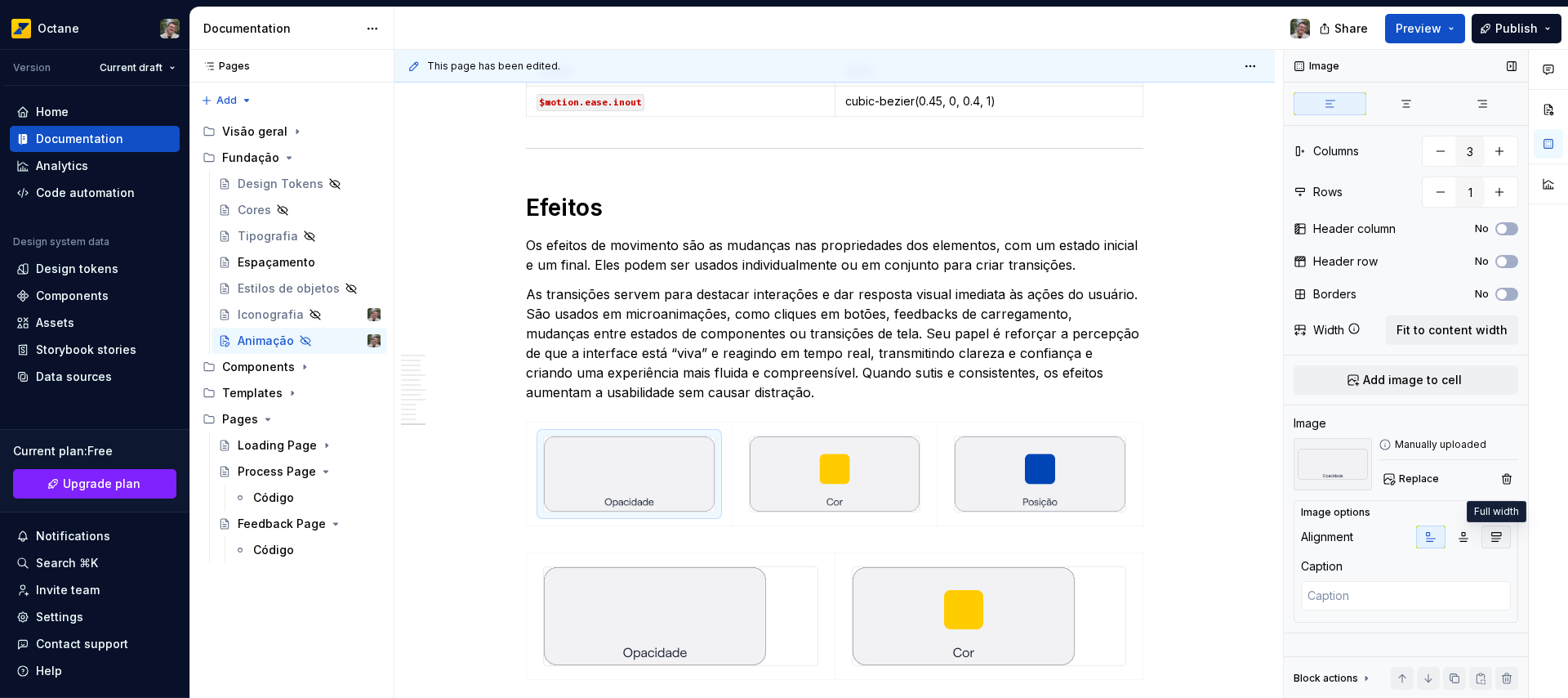
click at [1495, 536] on icon "button" at bounding box center [1496, 536] width 13 height 13
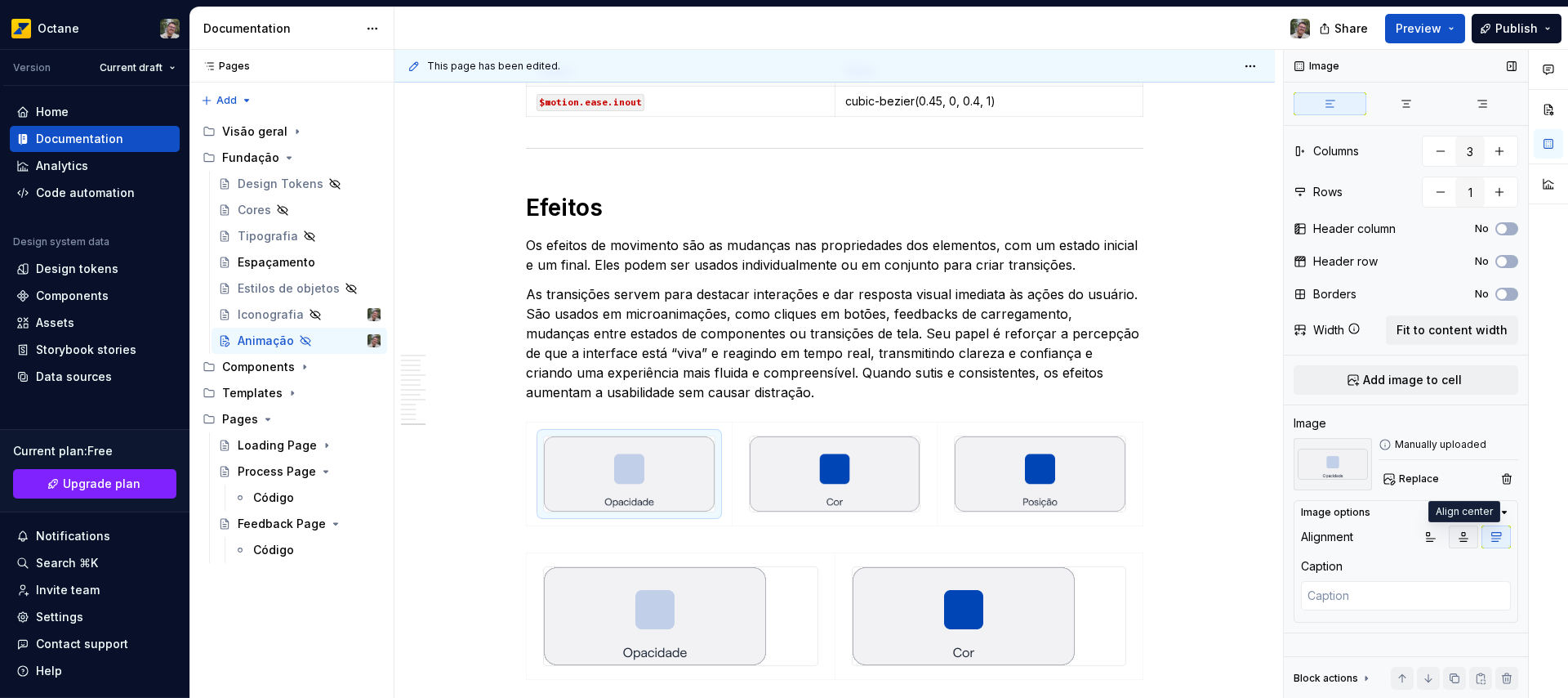
click at [1462, 539] on icon "button" at bounding box center [1464, 537] width 9 height 9
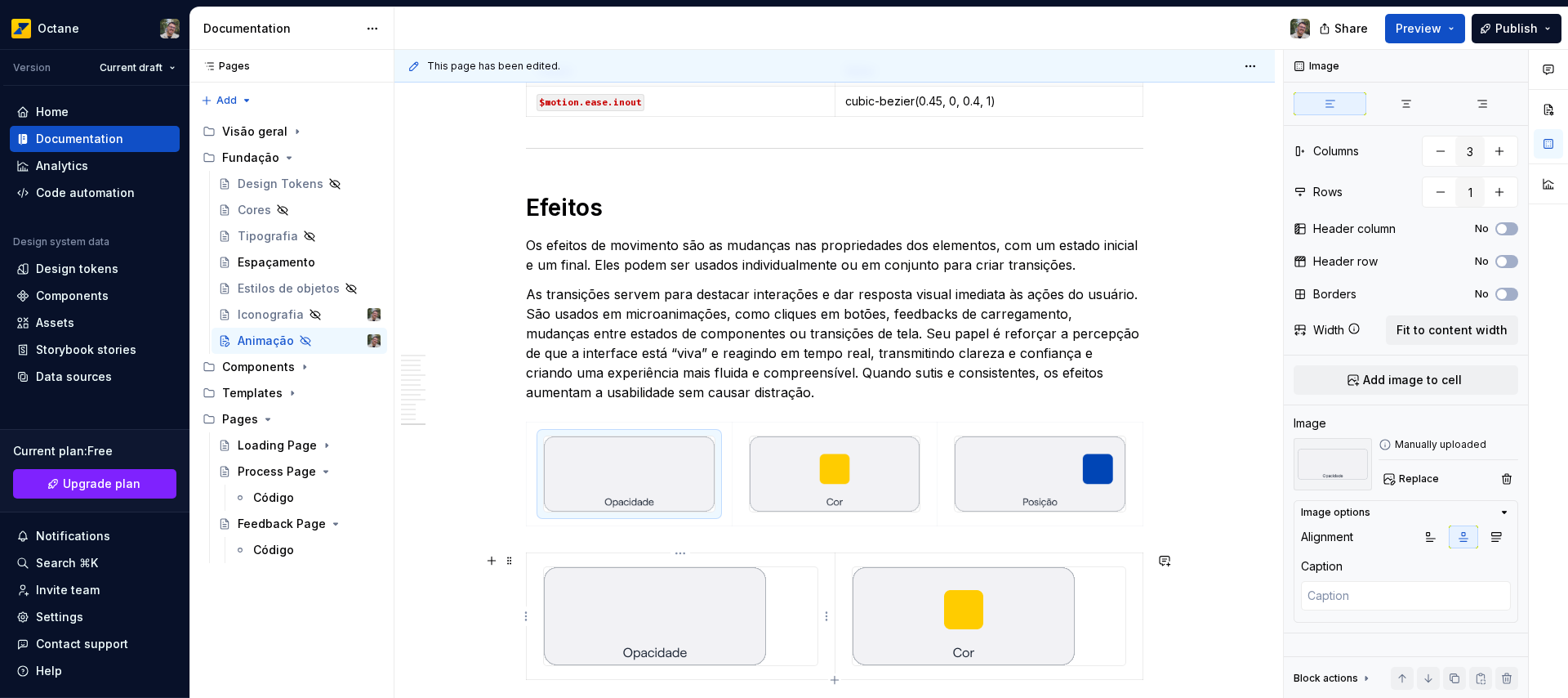
type textarea "*"
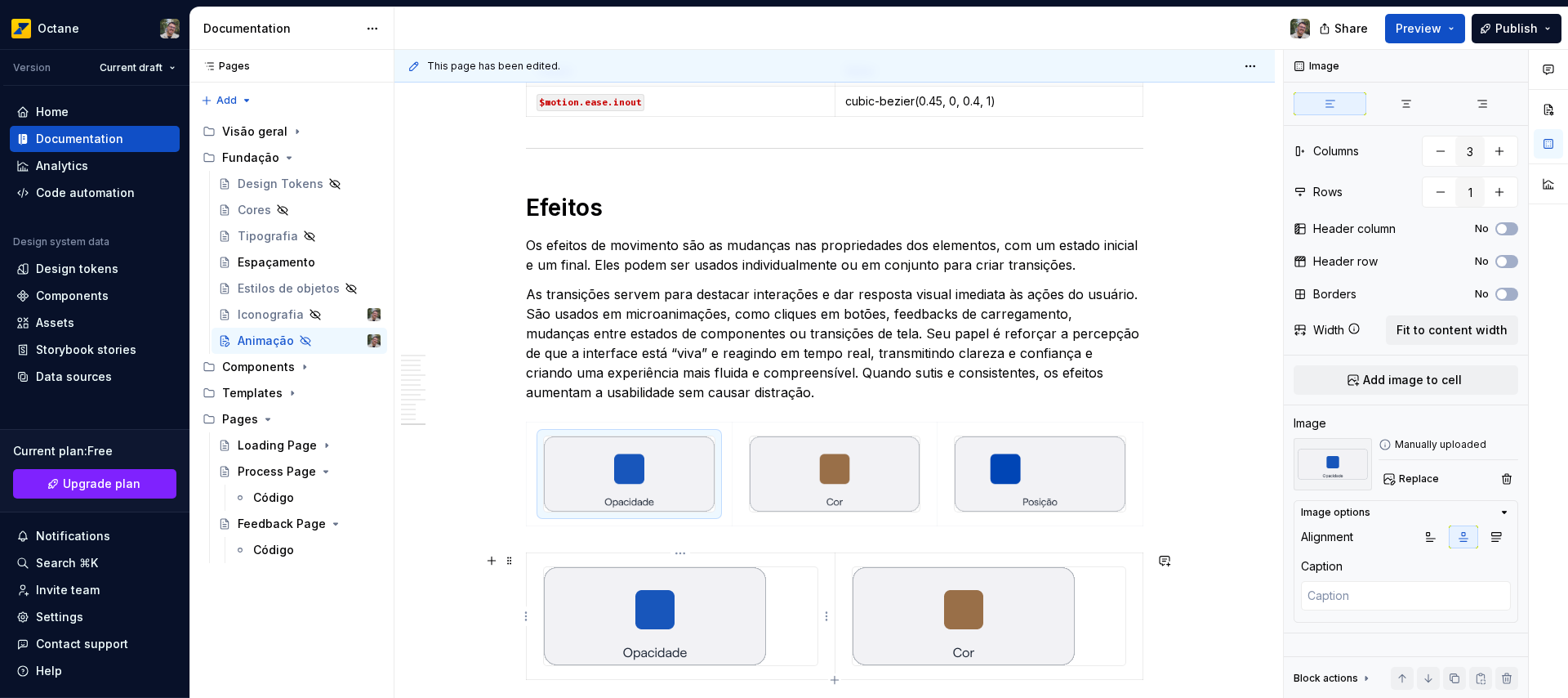
type input "2"
drag, startPoint x: 598, startPoint y: 627, endPoint x: 613, endPoint y: 624, distance: 15.3
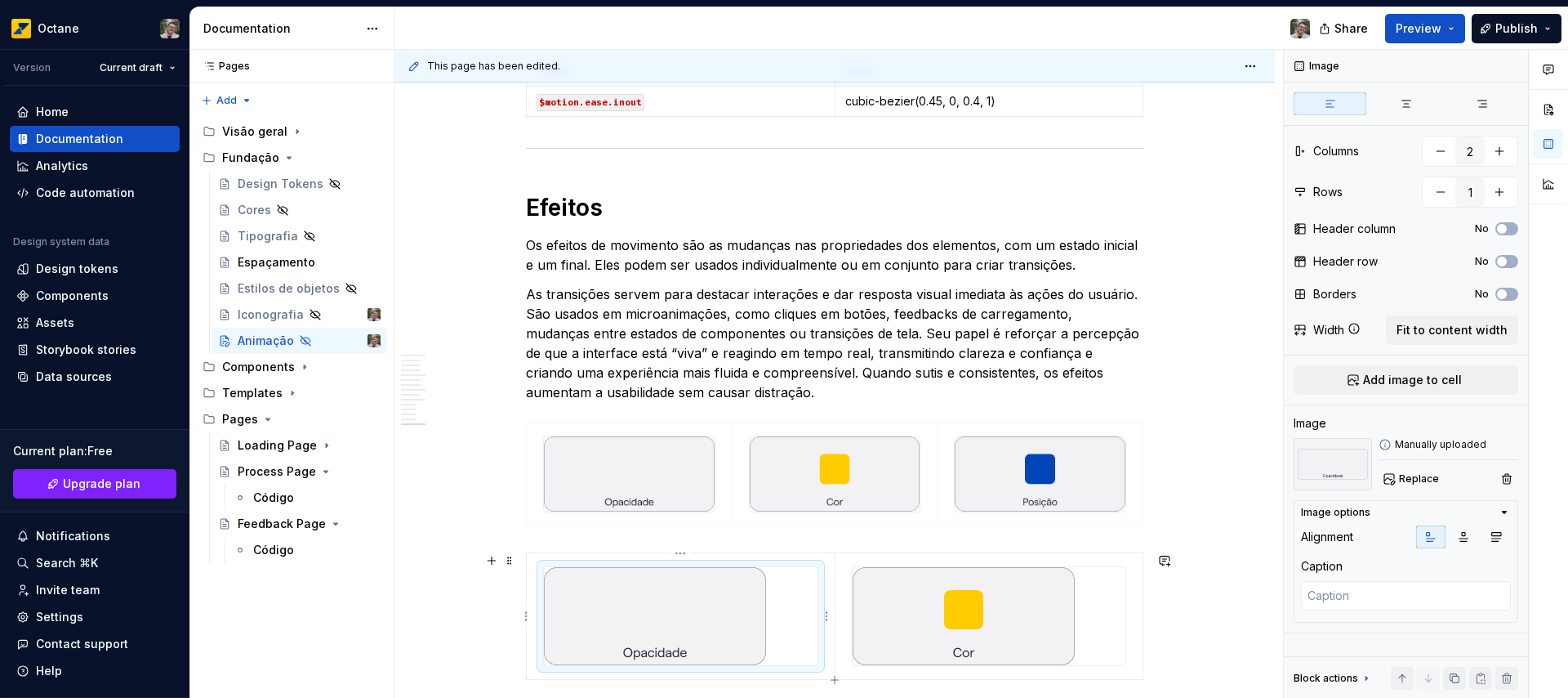
click at [600, 627] on img at bounding box center [655, 616] width 223 height 98
click at [1461, 528] on button "button" at bounding box center [1463, 537] width 29 height 23
click at [972, 602] on img at bounding box center [964, 616] width 223 height 98
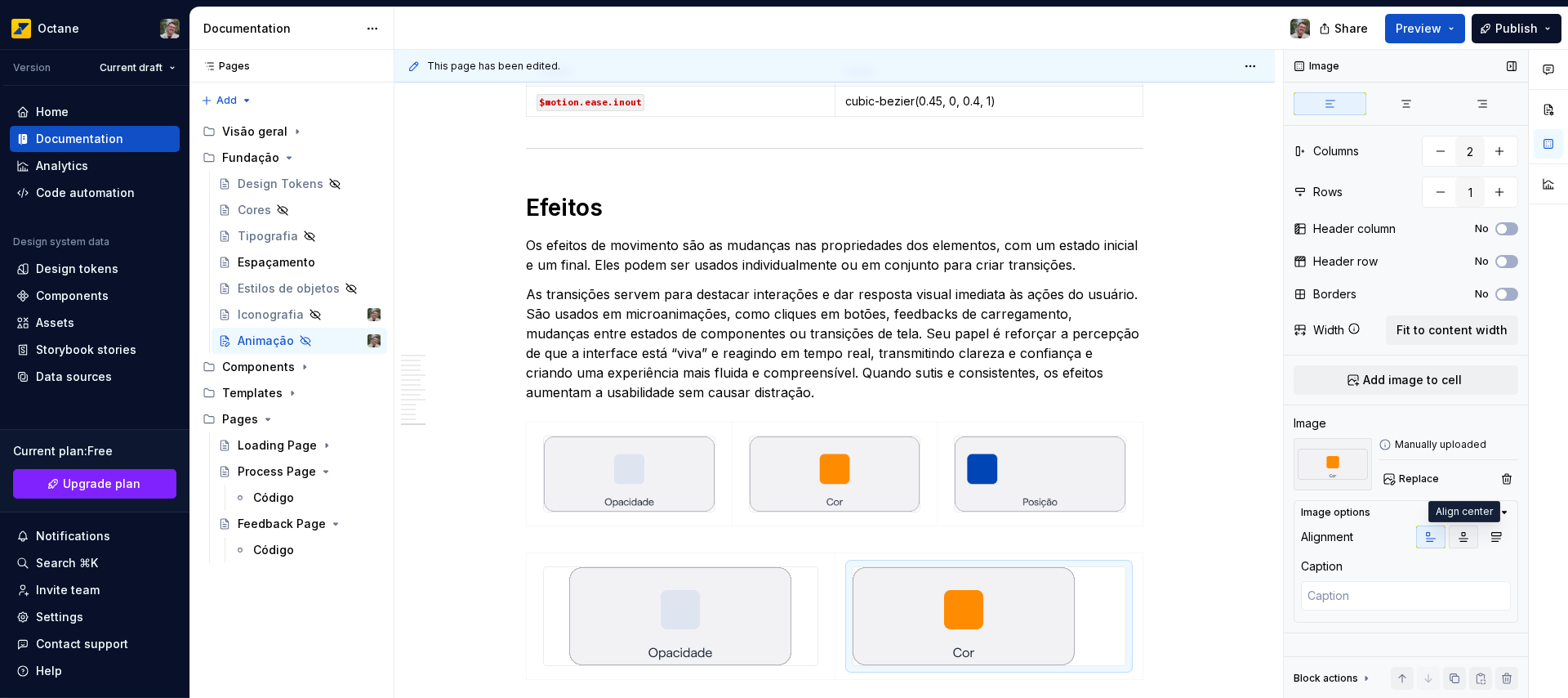
click at [1466, 538] on icon "button" at bounding box center [1464, 537] width 9 height 9
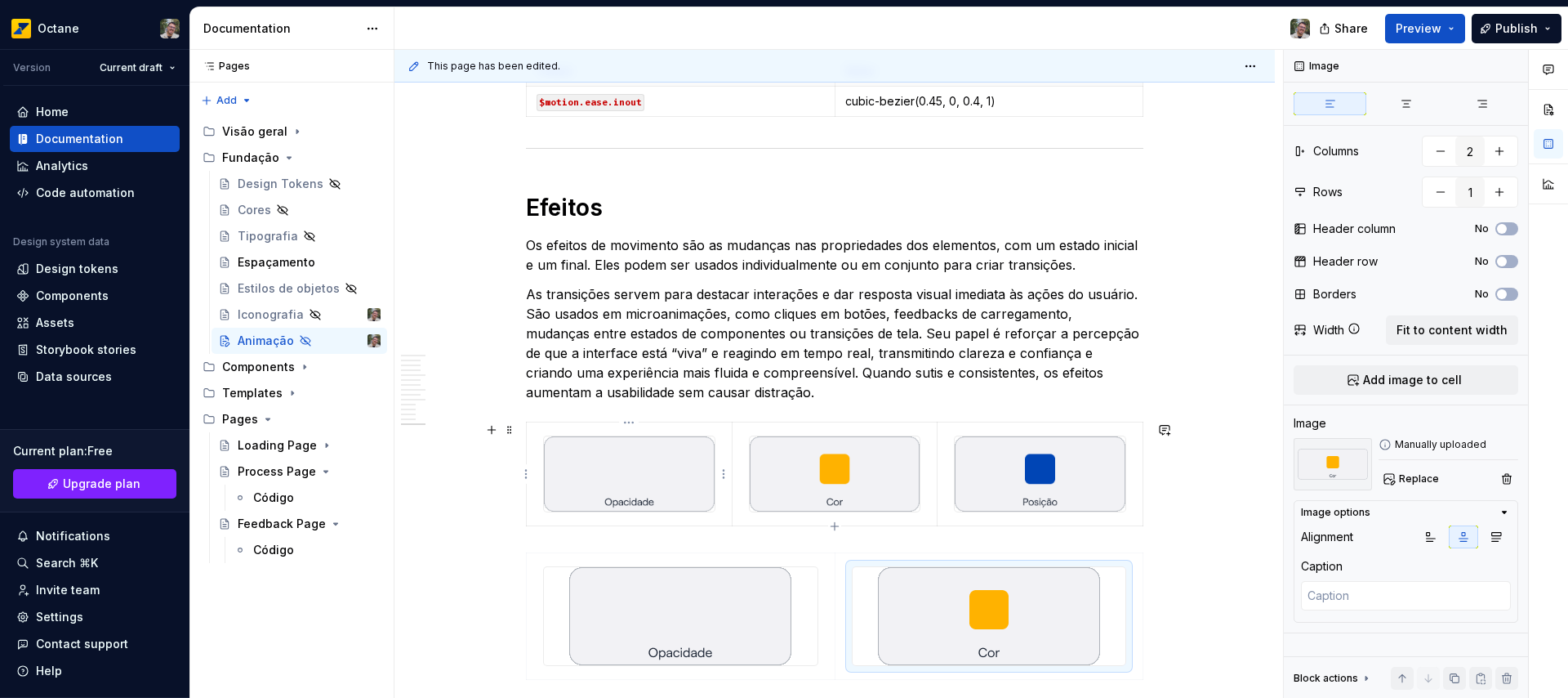
type textarea "*"
type input "3"
click at [636, 473] on img at bounding box center [629, 474] width 171 height 75
click at [981, 450] on img at bounding box center [1040, 474] width 171 height 75
click at [626, 481] on img at bounding box center [629, 474] width 171 height 75
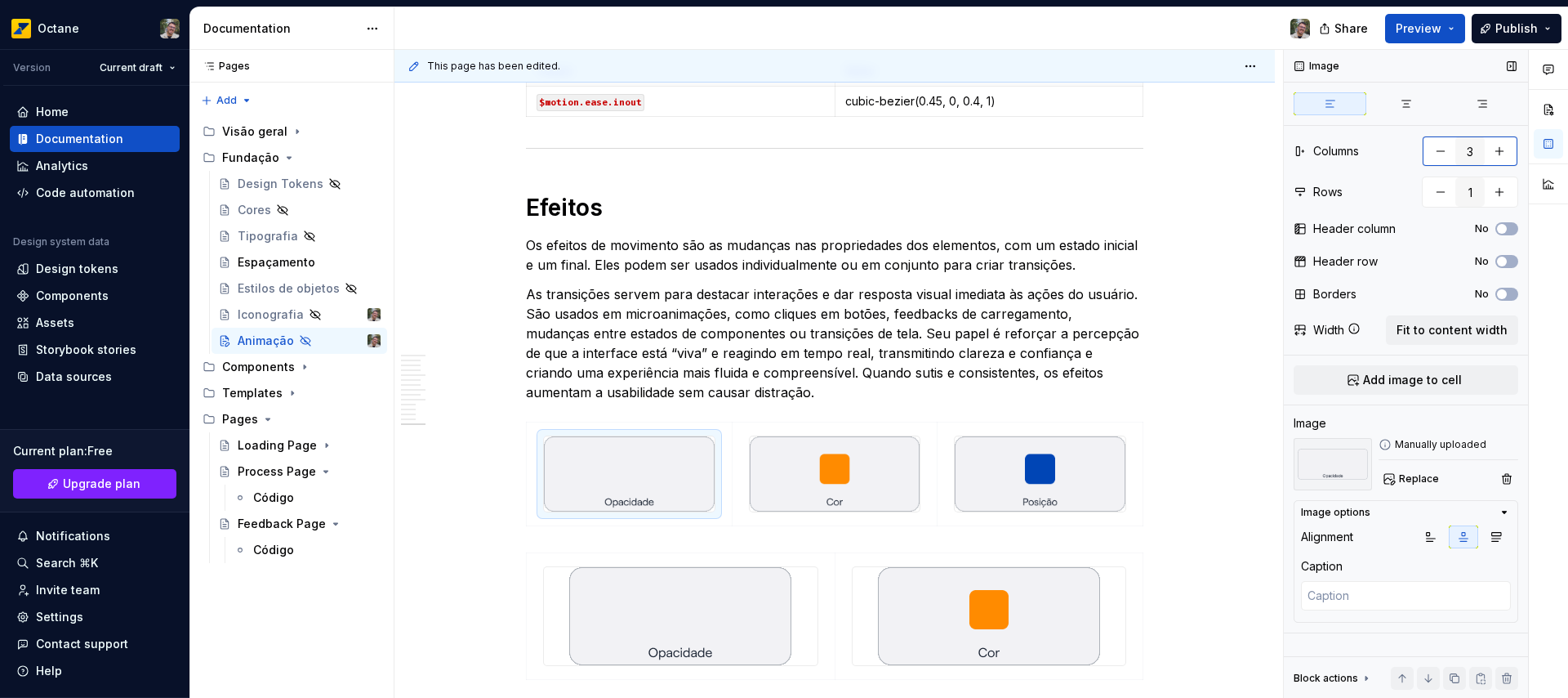
click at [1446, 148] on button "button" at bounding box center [1441, 152] width 29 height 29
type textarea "*"
type input "2"
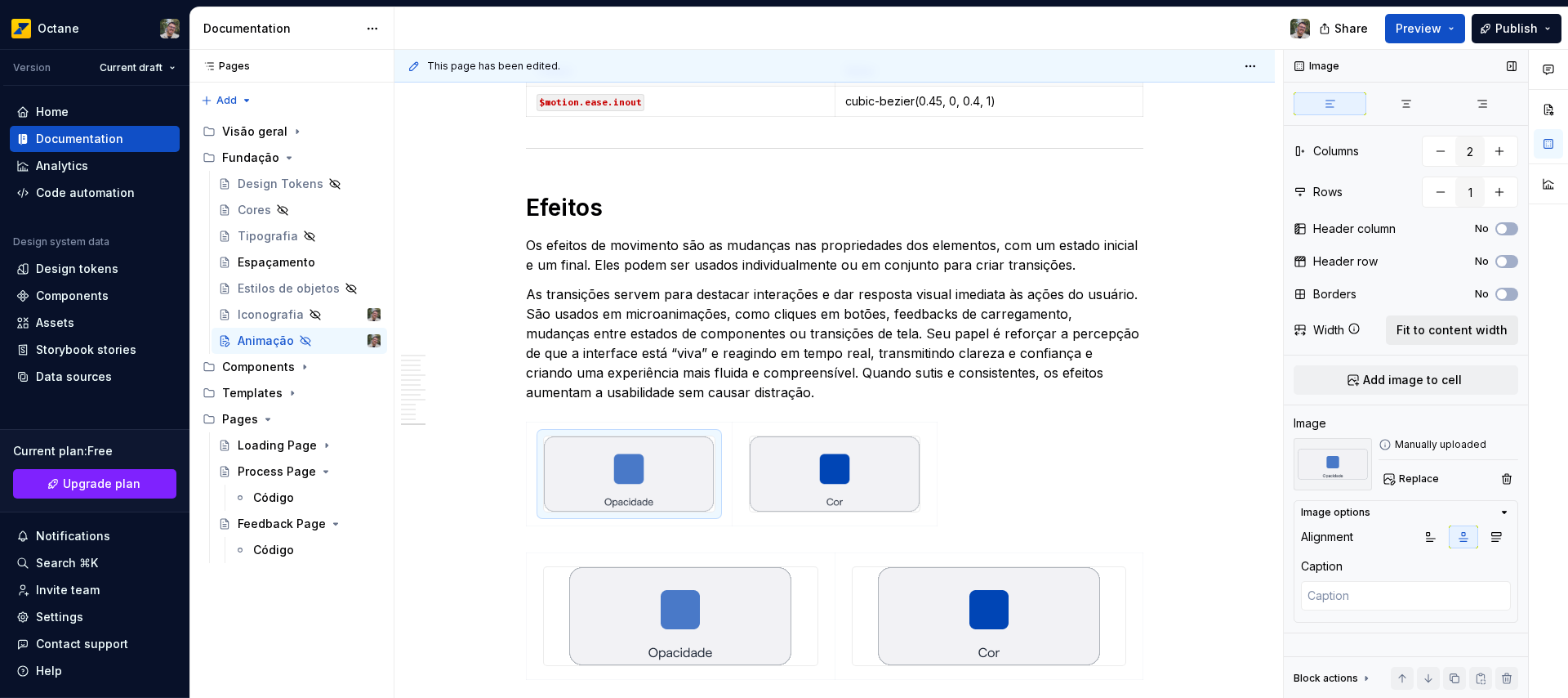
click at [1493, 332] on span "Fit to content width" at bounding box center [1452, 330] width 111 height 16
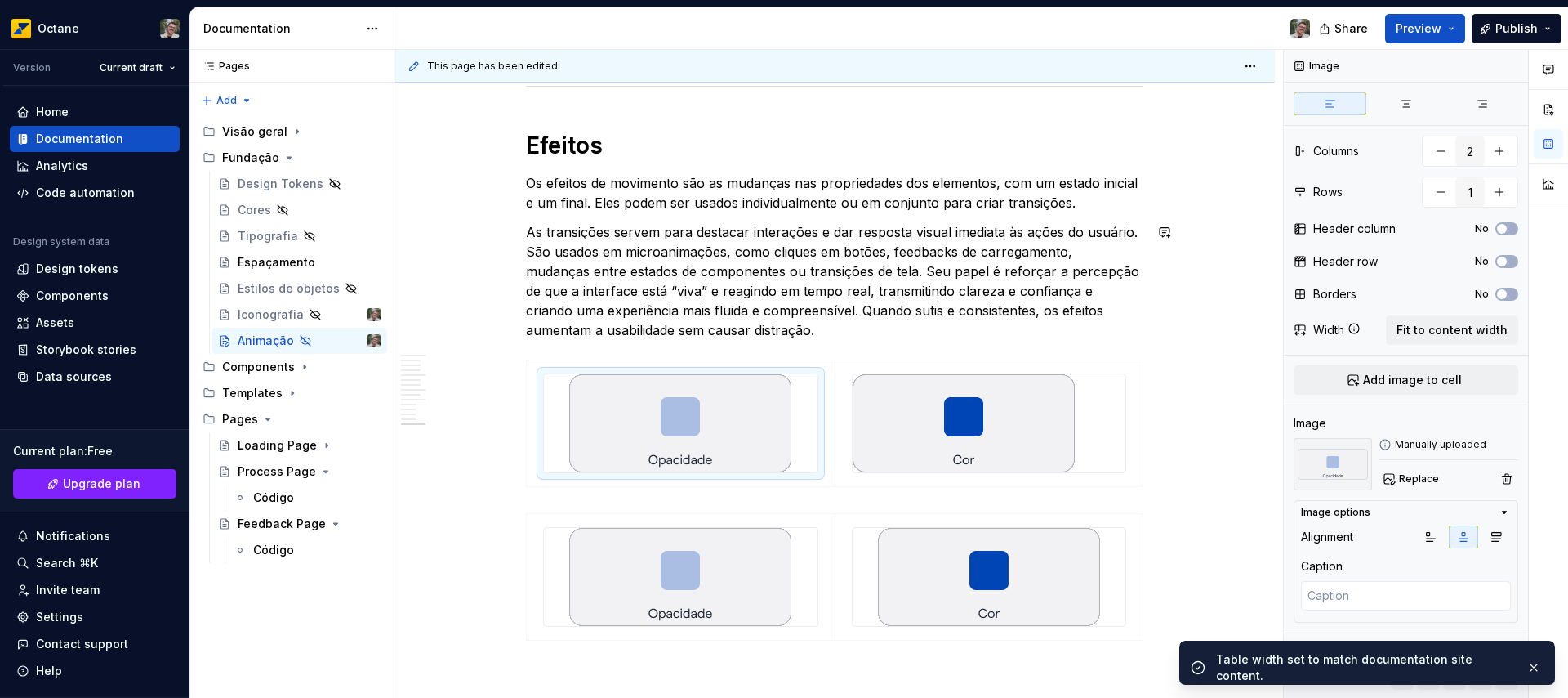
scroll to position [4239, 0]
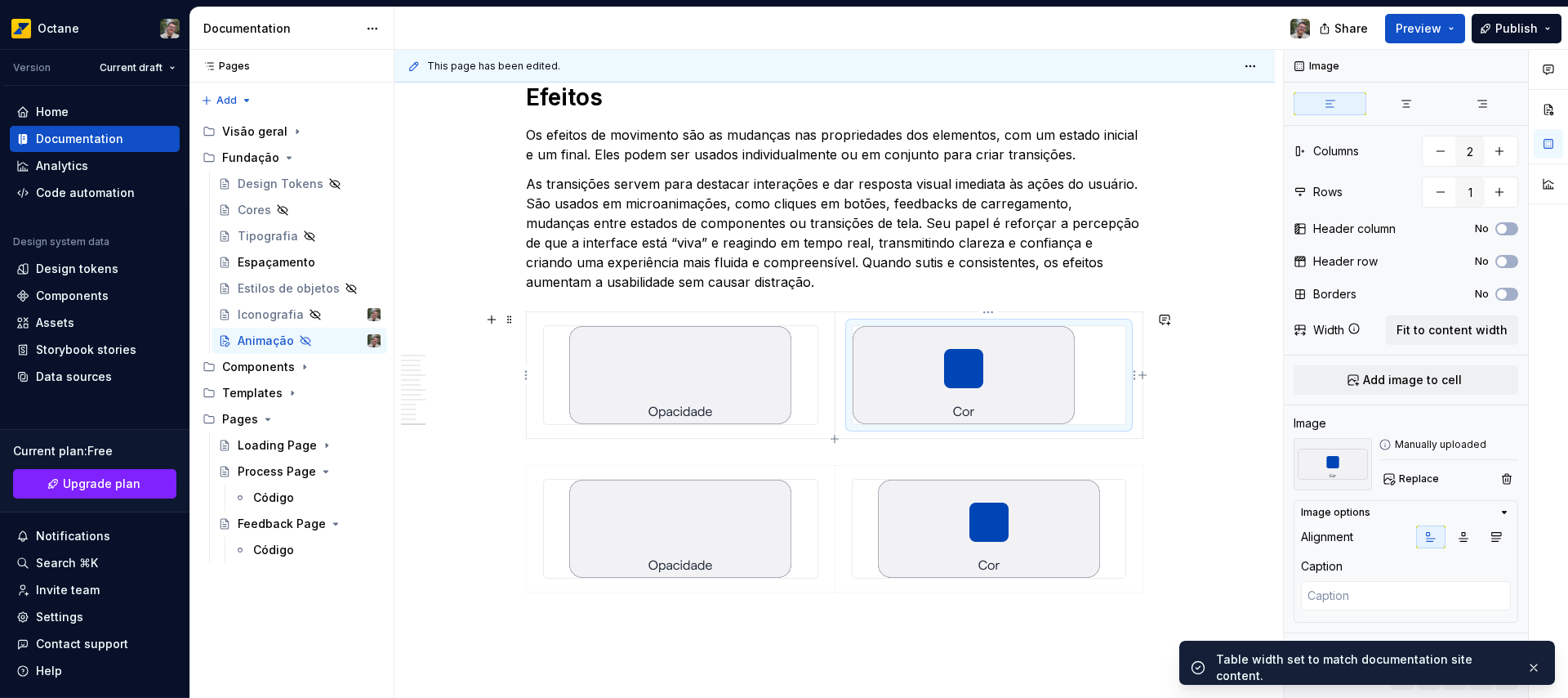
click at [927, 379] on img at bounding box center [964, 374] width 223 height 98
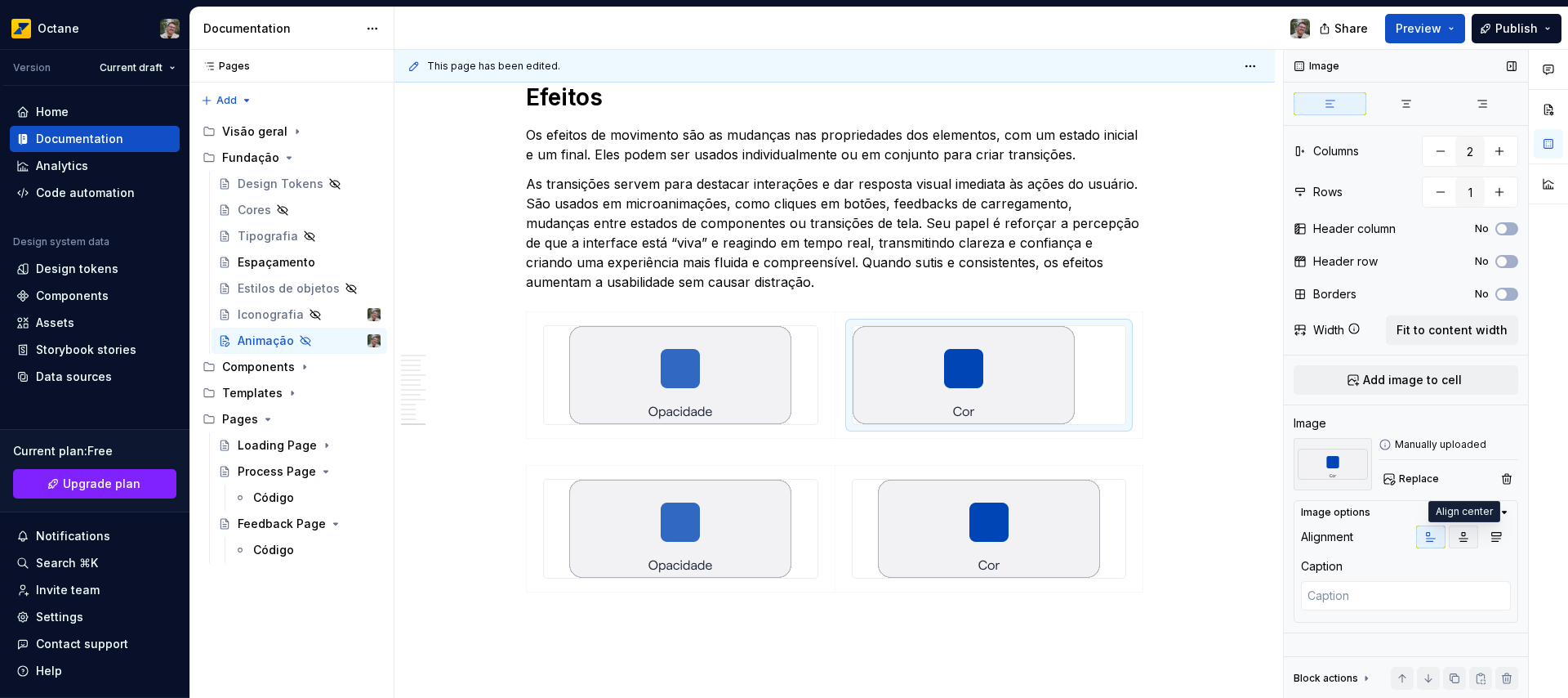
click at [1462, 538] on icon "button" at bounding box center [1463, 536] width 13 height 13
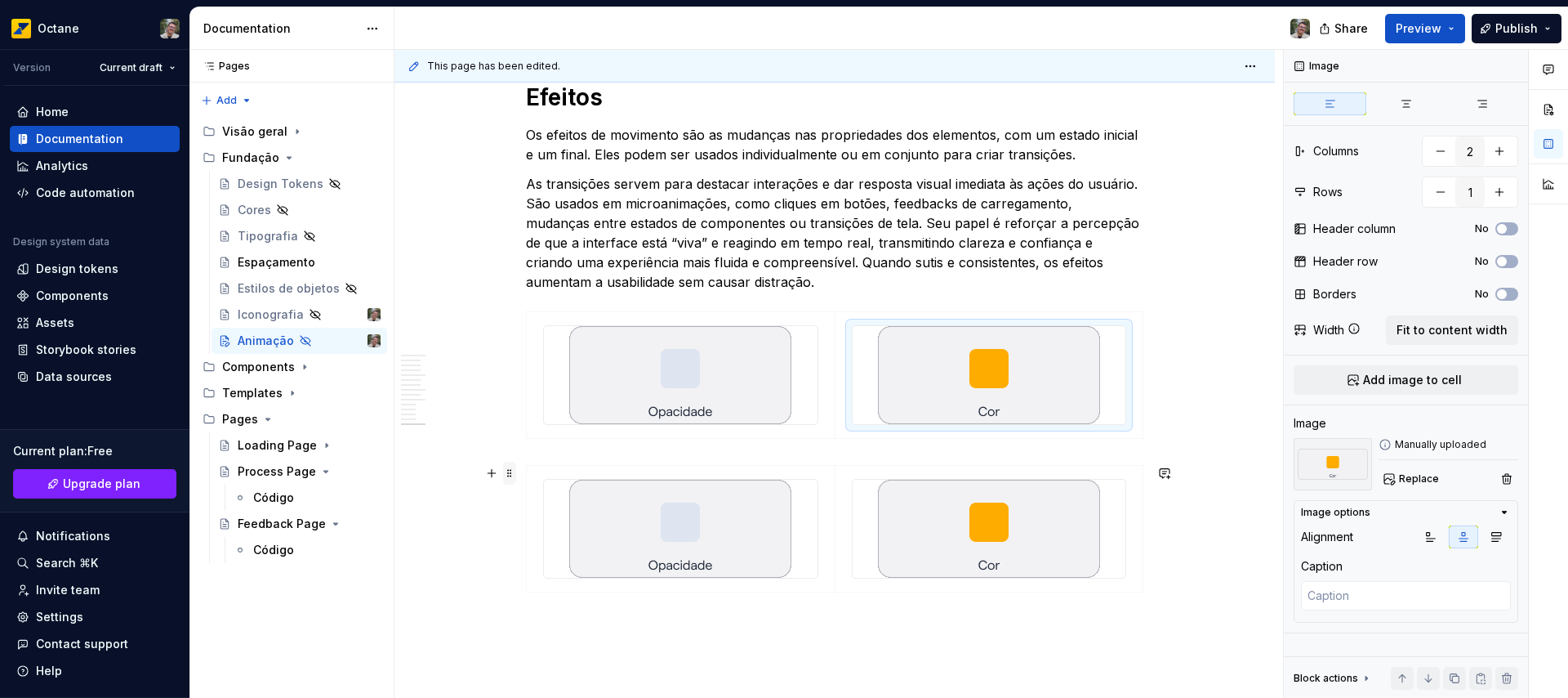
click at [507, 470] on span at bounding box center [509, 473] width 13 height 23
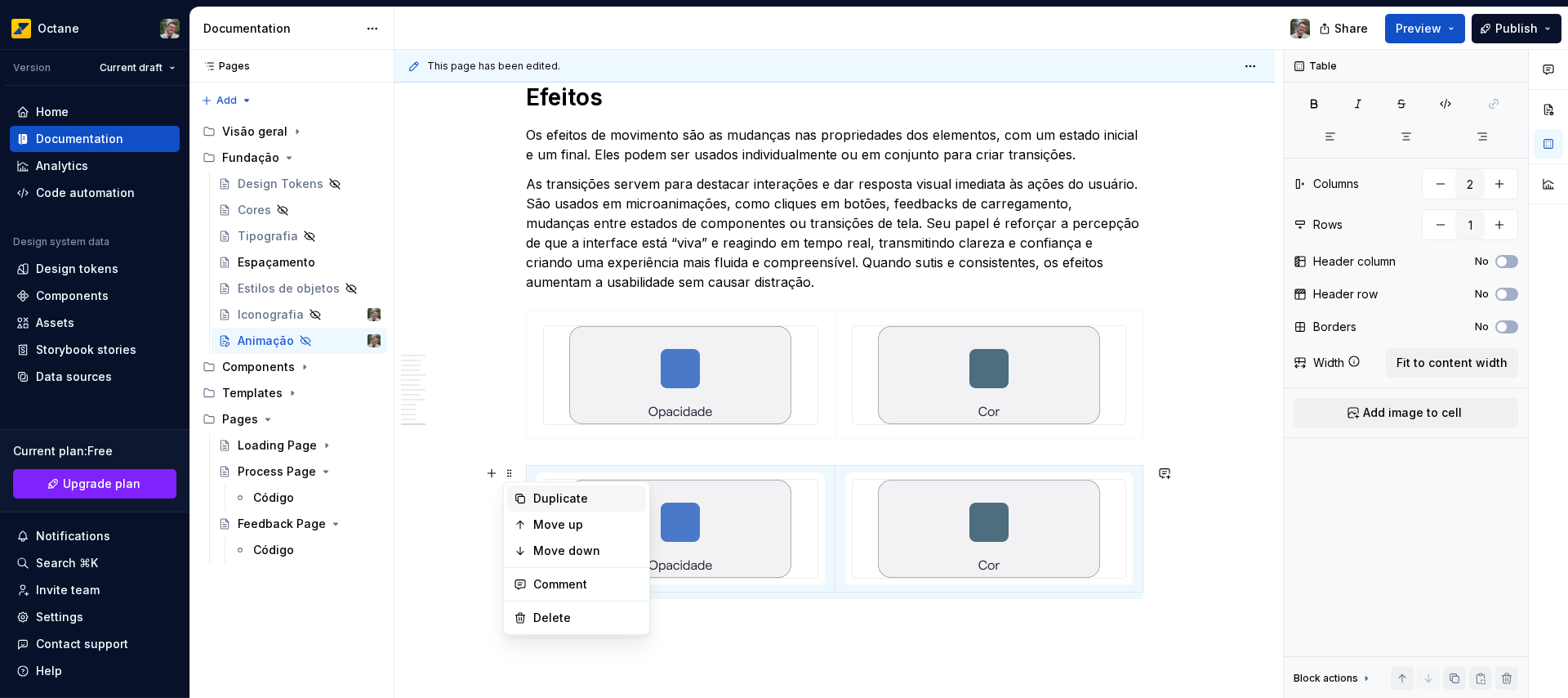
click at [583, 494] on div "Duplicate" at bounding box center [586, 498] width 106 height 16
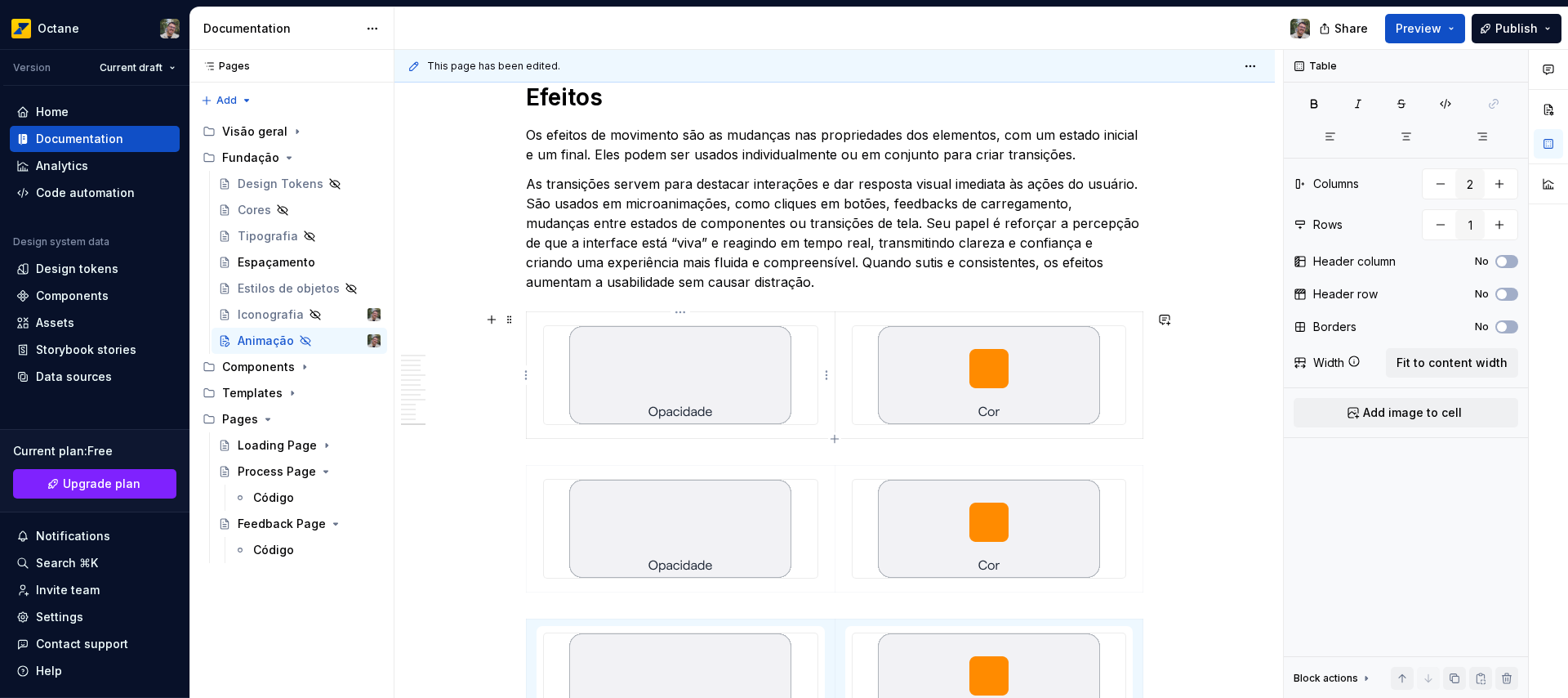
click at [683, 371] on img at bounding box center [680, 374] width 223 height 98
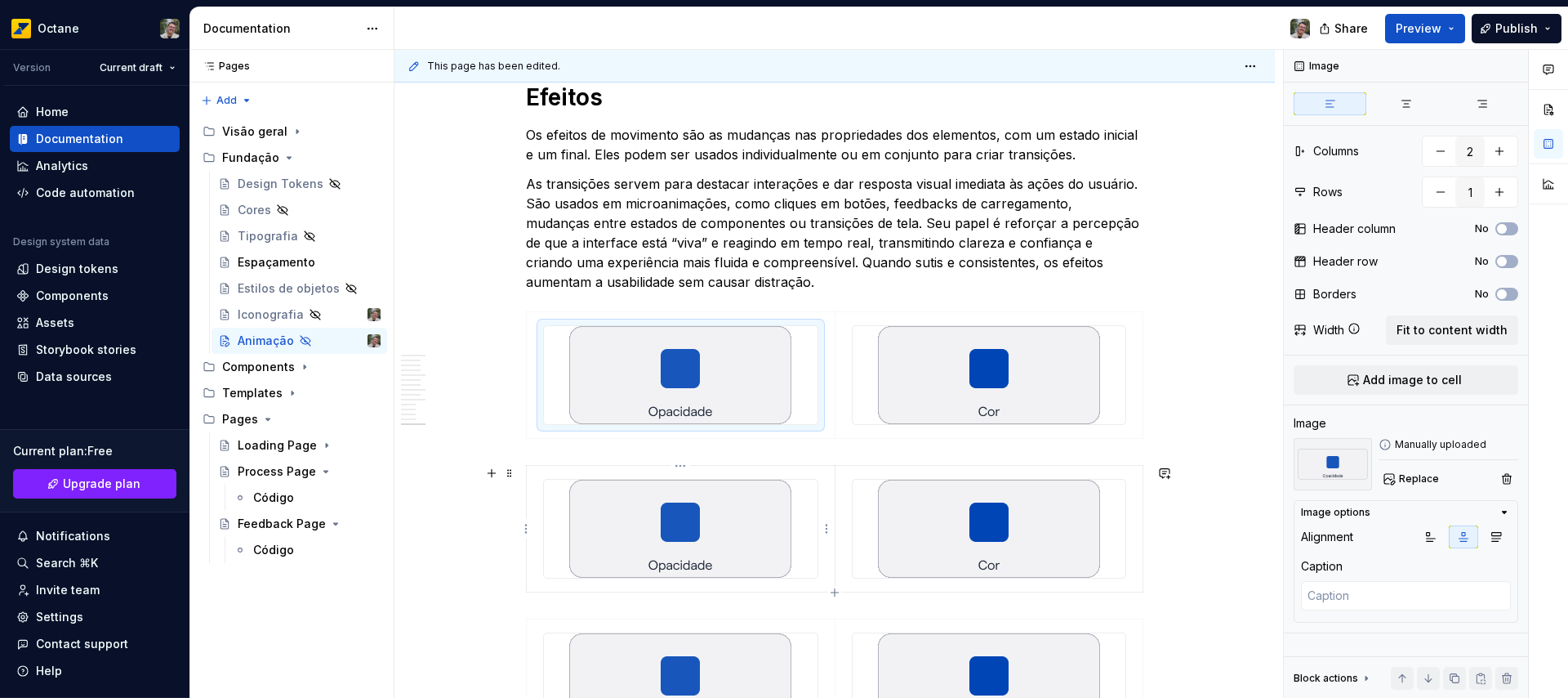
click at [687, 538] on img at bounding box center [680, 528] width 223 height 98
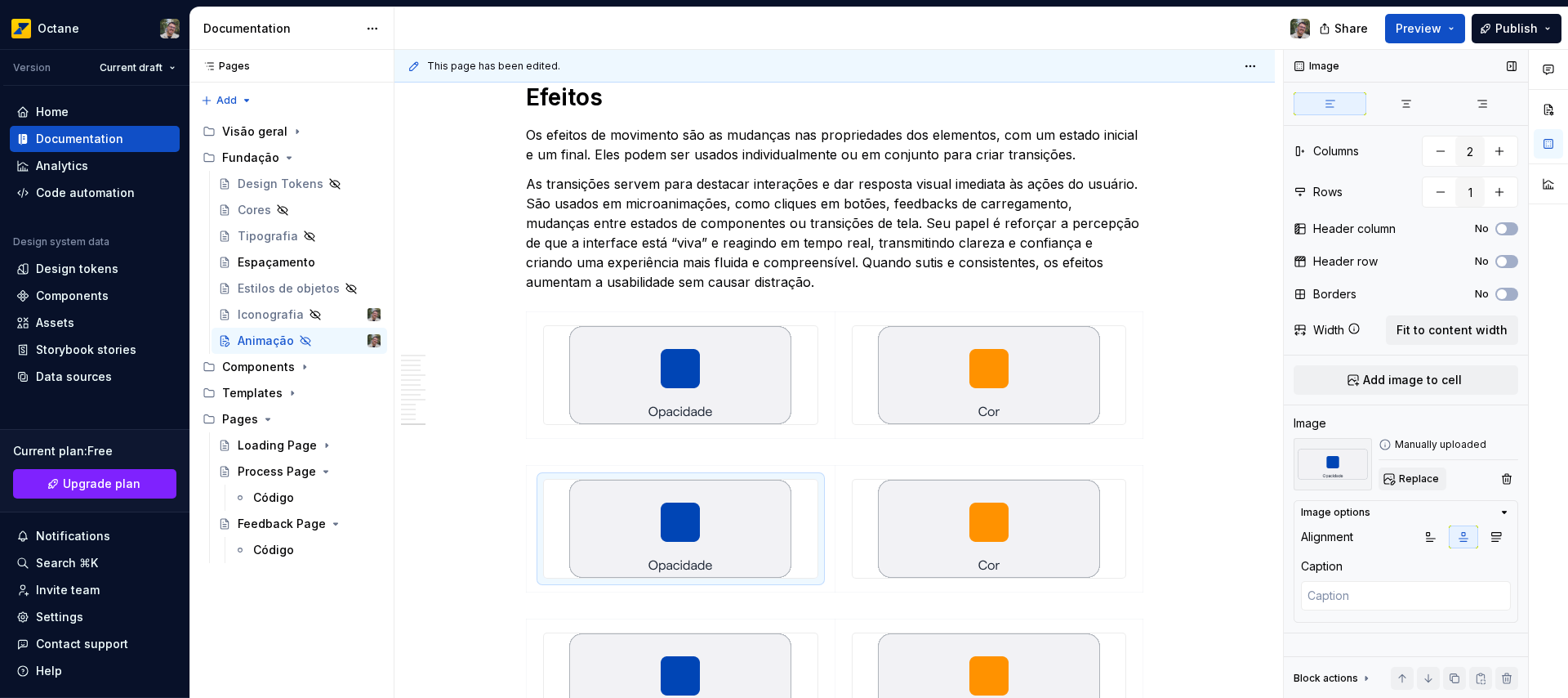
click at [1406, 481] on span "Replace" at bounding box center [1419, 478] width 40 height 13
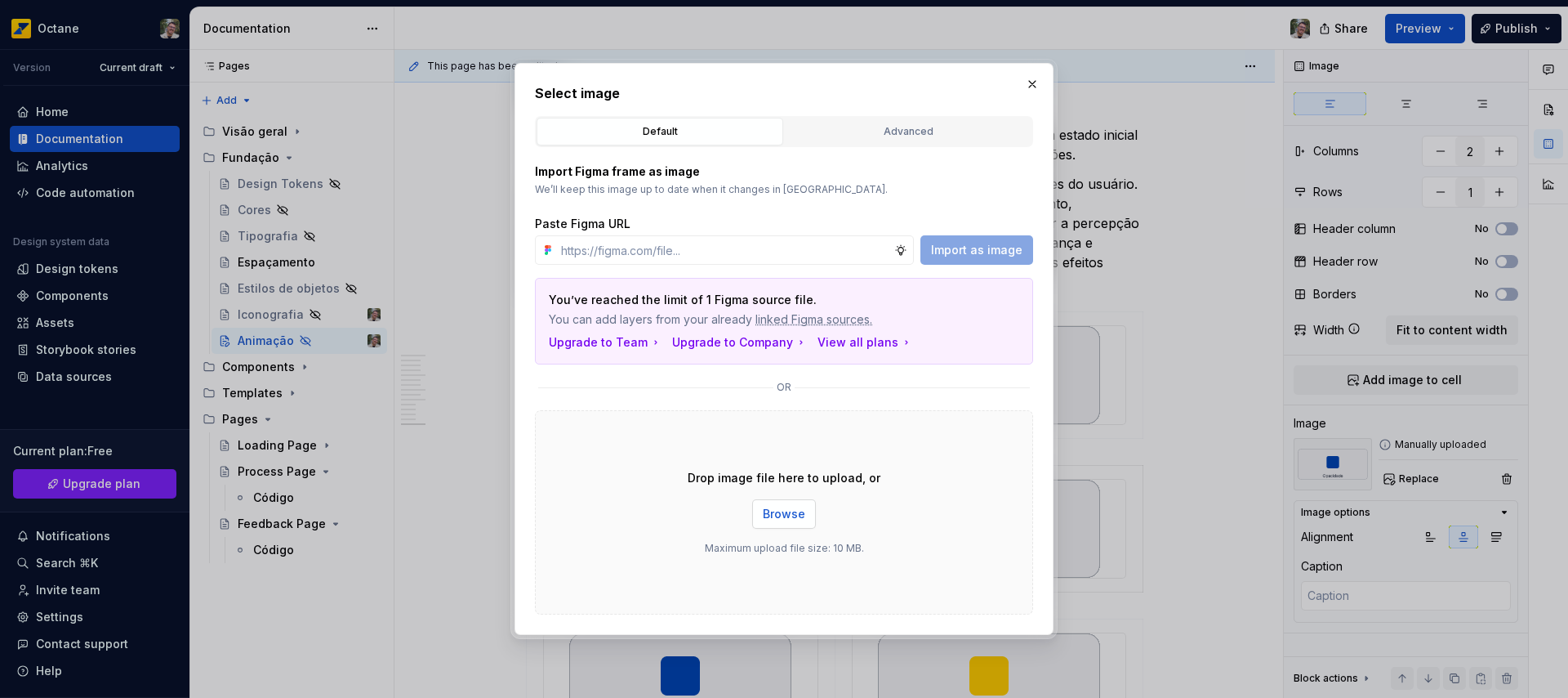
click at [787, 520] on span "Browse" at bounding box center [784, 514] width 42 height 16
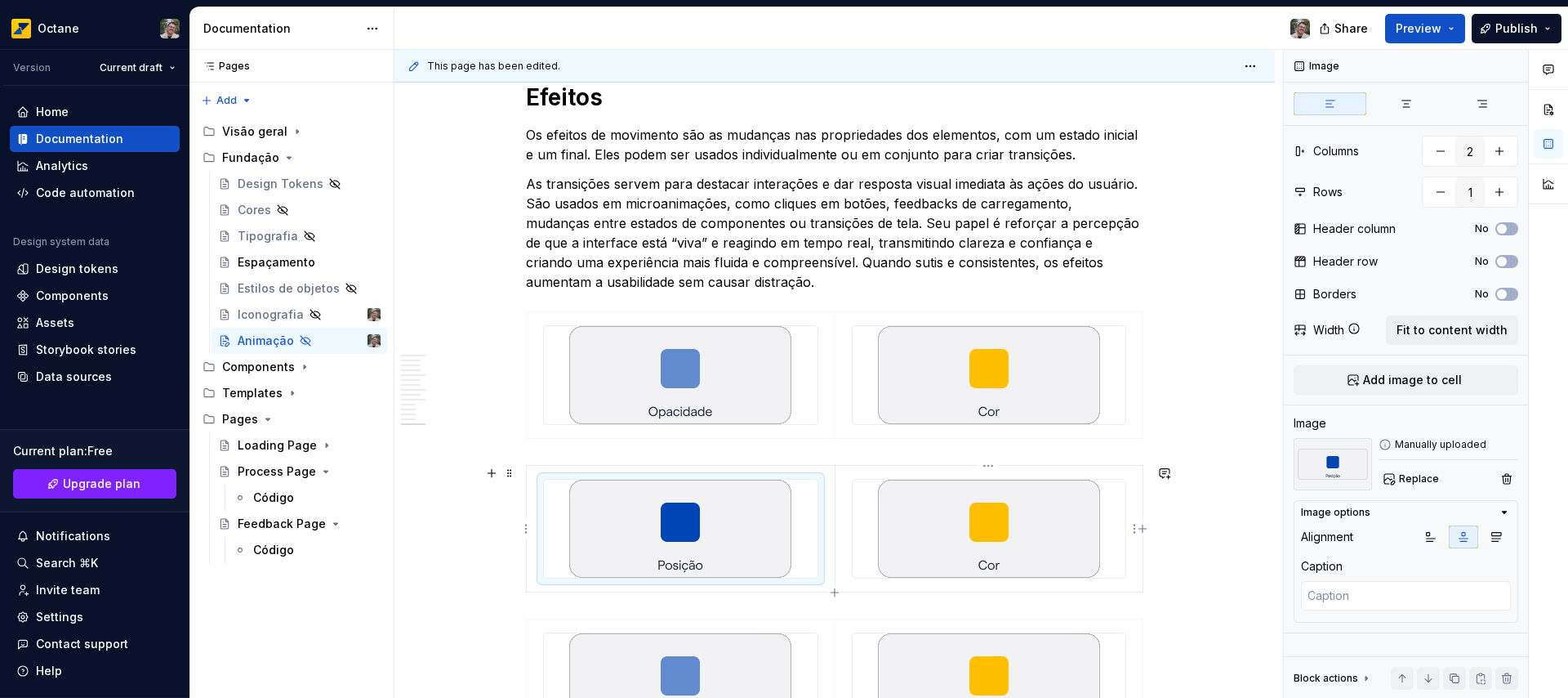
click at [997, 524] on img at bounding box center [989, 528] width 223 height 98
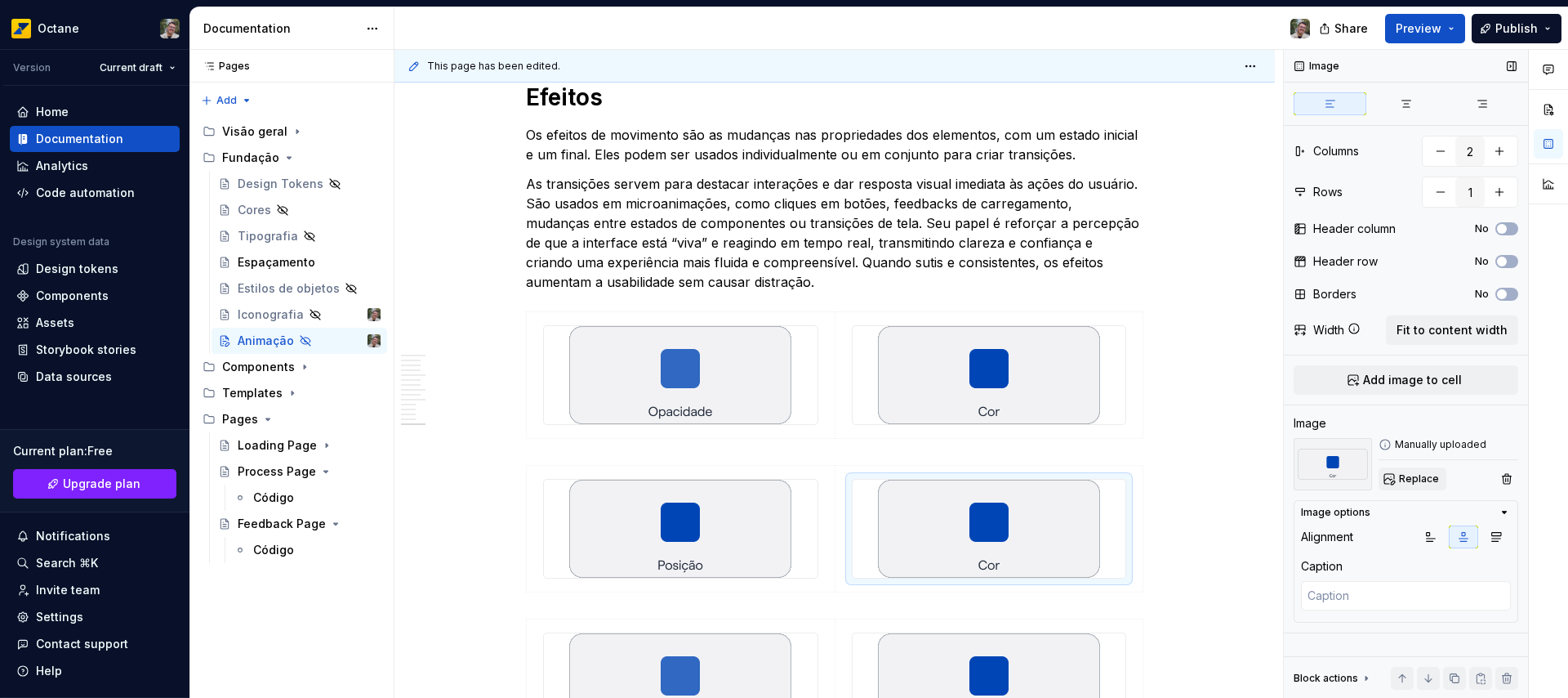
click at [1421, 482] on span "Replace" at bounding box center [1419, 478] width 40 height 13
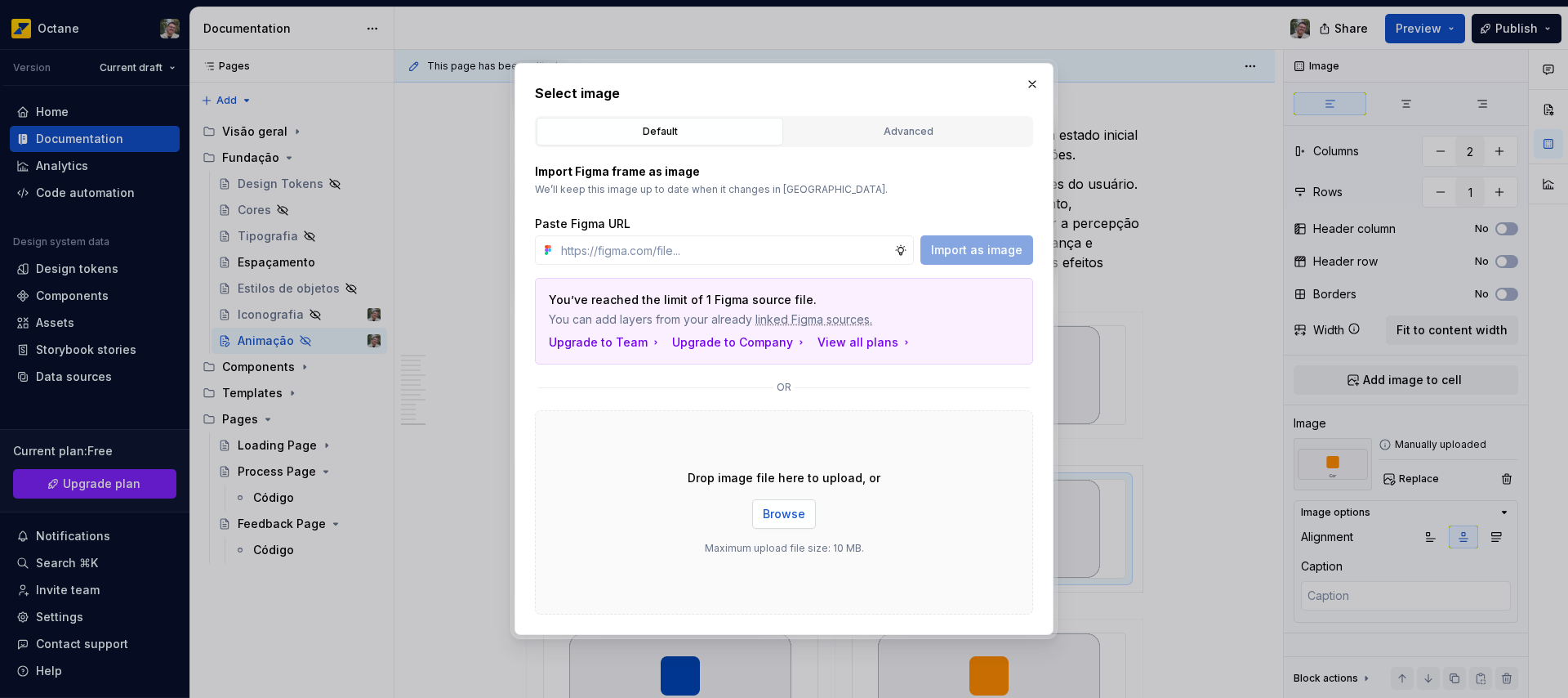
click at [804, 517] on button "Browse" at bounding box center [784, 514] width 64 height 29
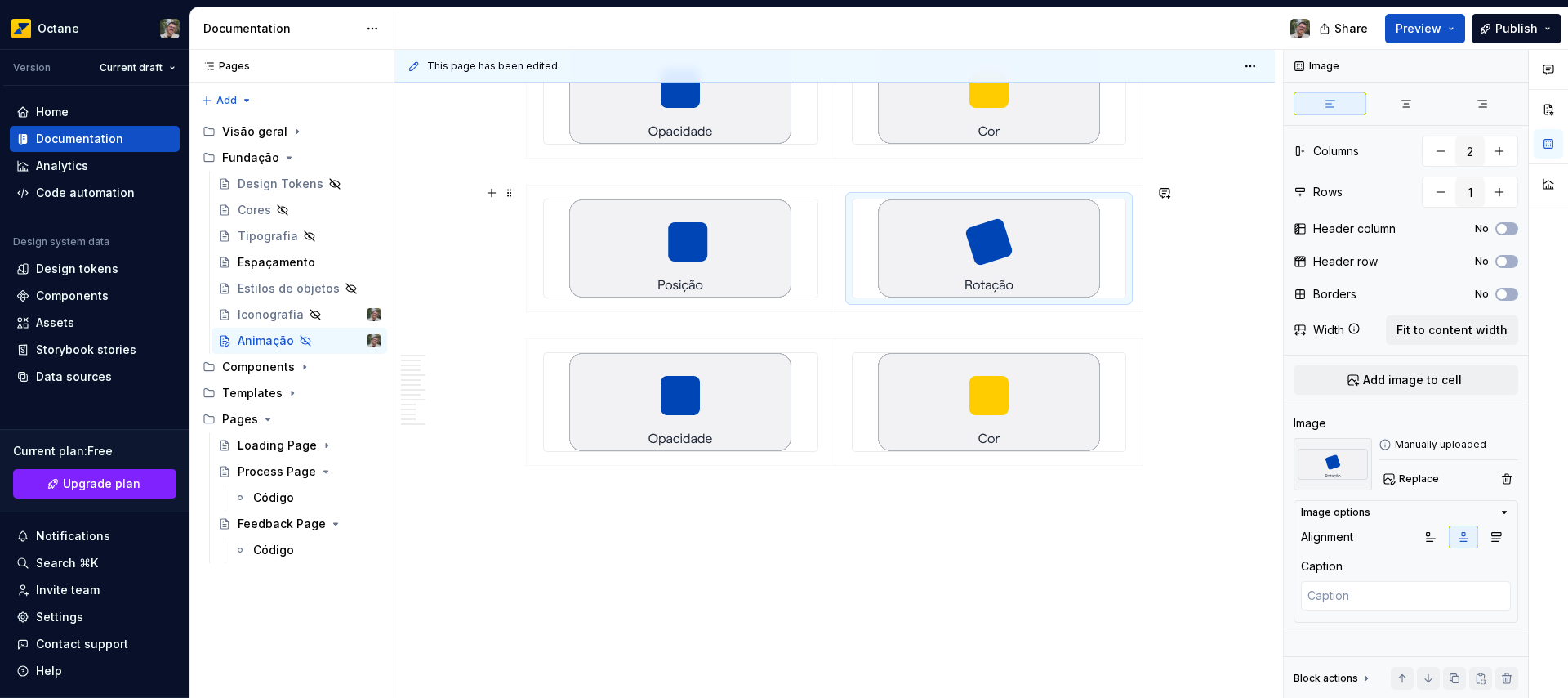
scroll to position [4521, 0]
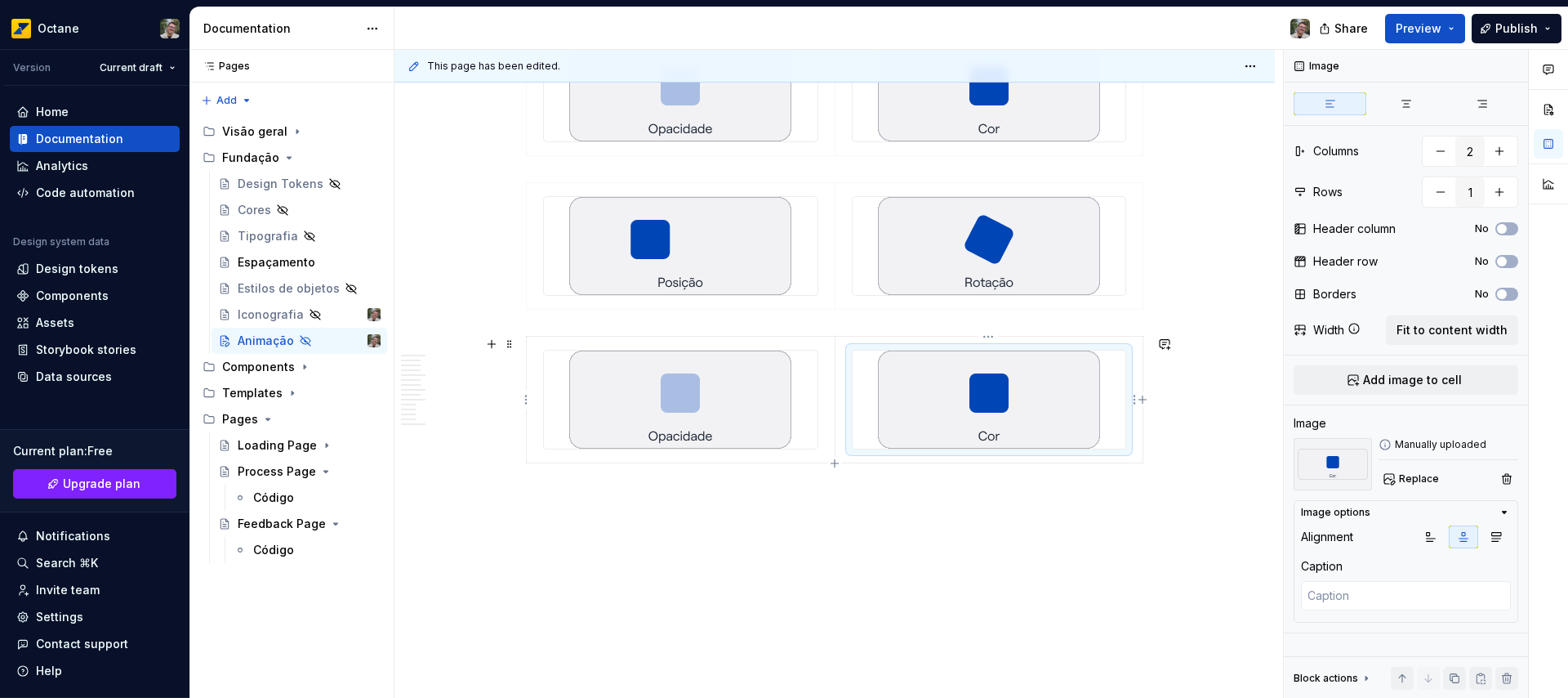
click at [969, 410] on img at bounding box center [989, 399] width 223 height 98
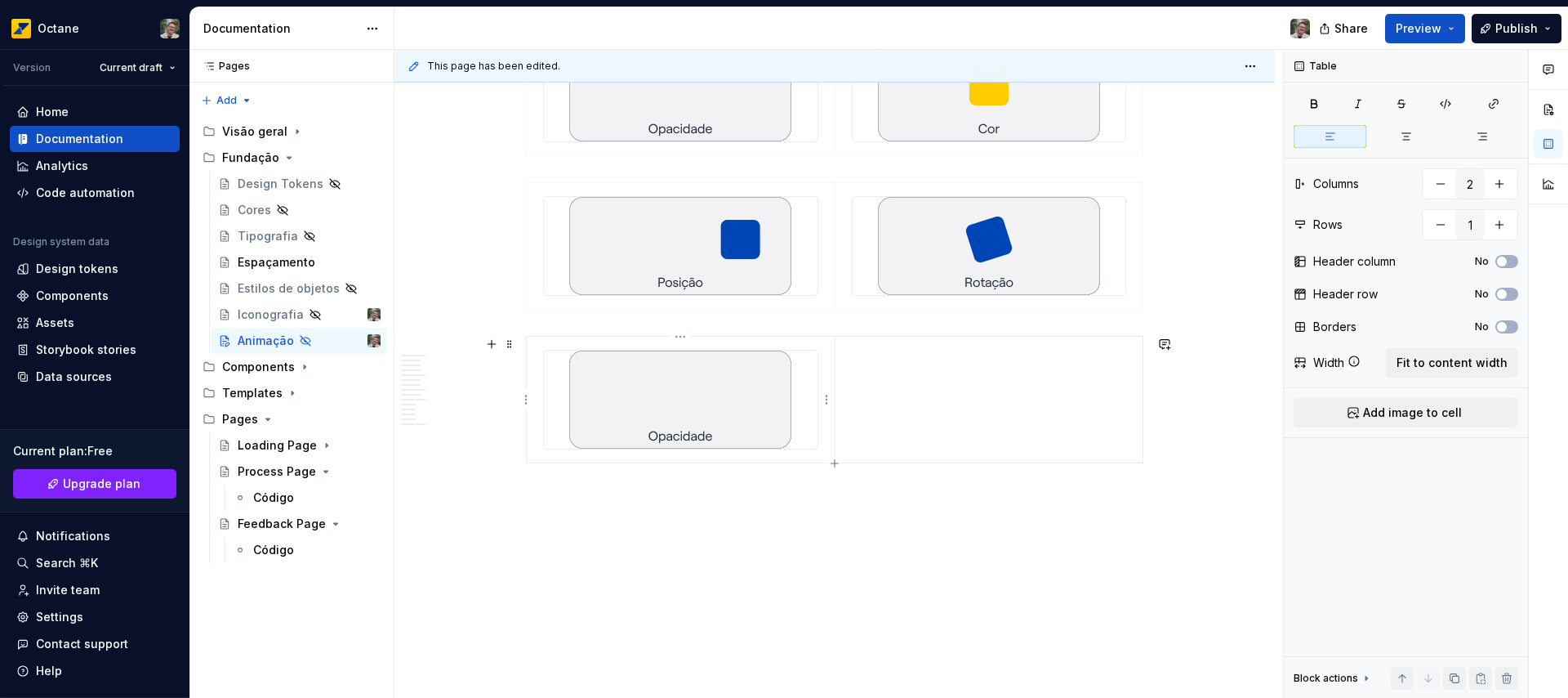
click at [681, 397] on img at bounding box center [680, 399] width 223 height 98
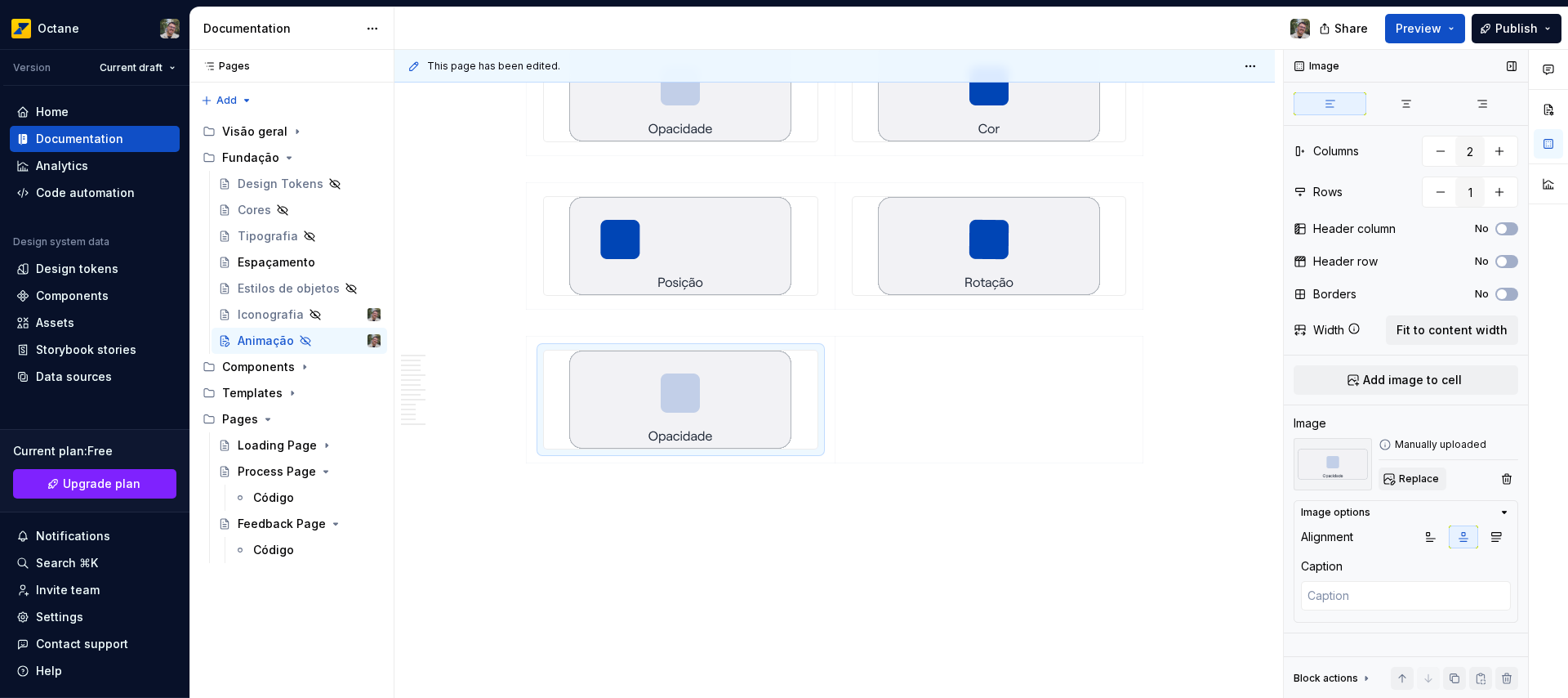
click at [1423, 477] on span "Replace" at bounding box center [1419, 478] width 40 height 13
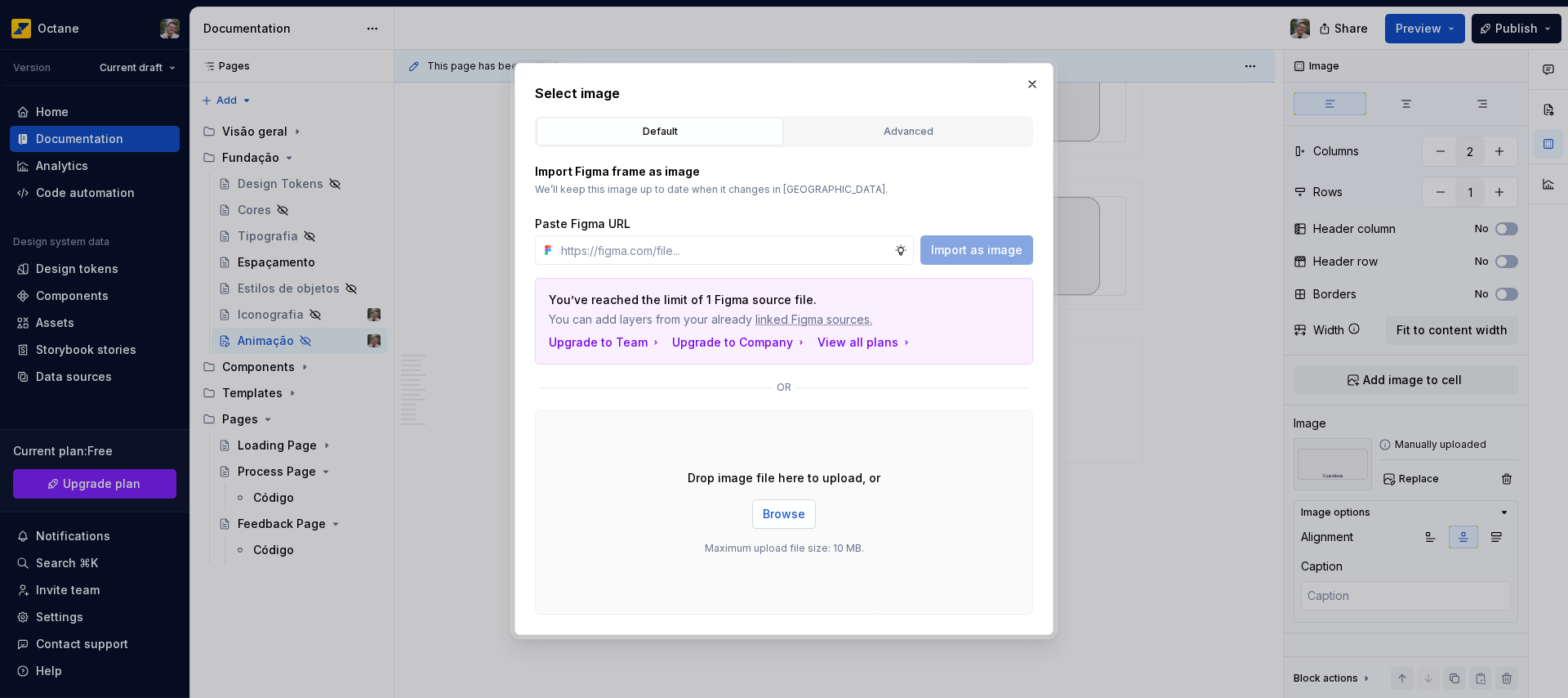
click at [794, 513] on span "Browse" at bounding box center [784, 514] width 42 height 16
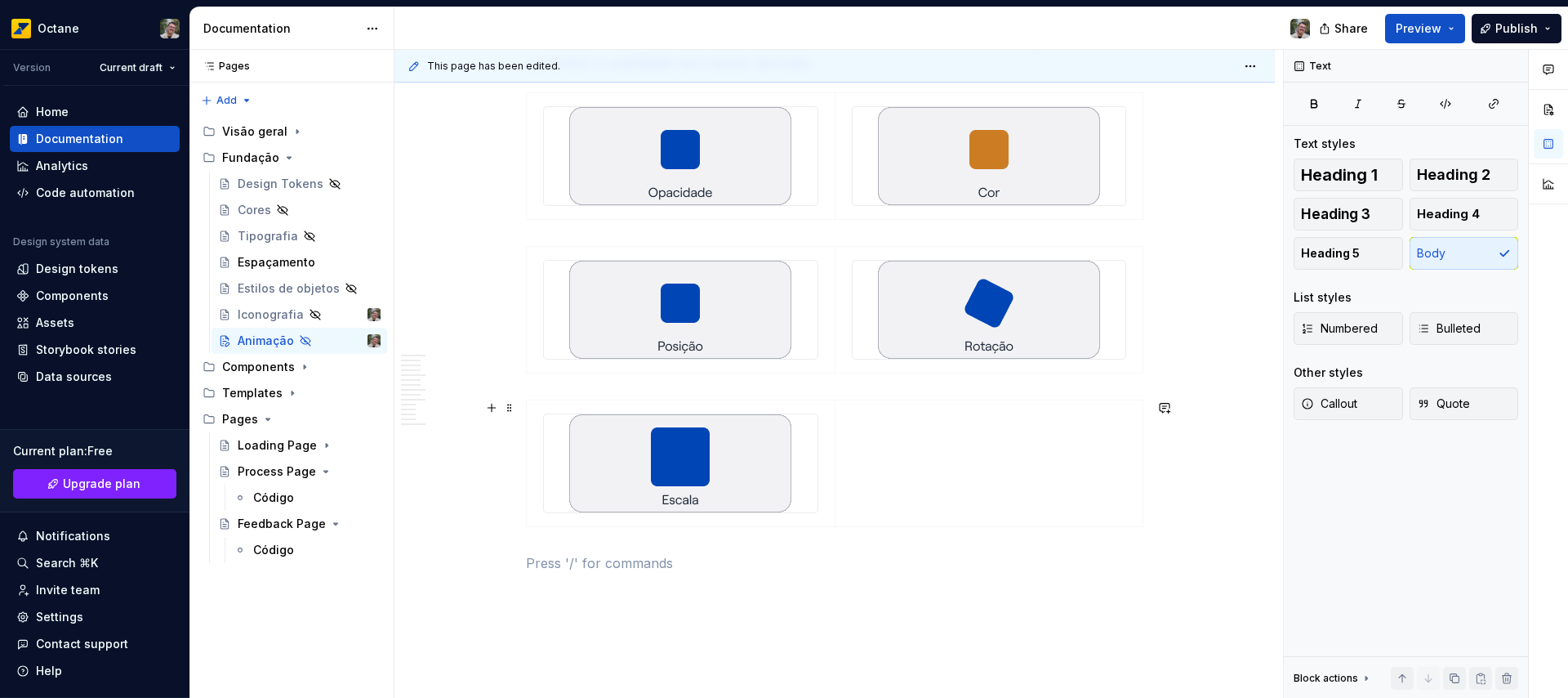
scroll to position [4561, 0]
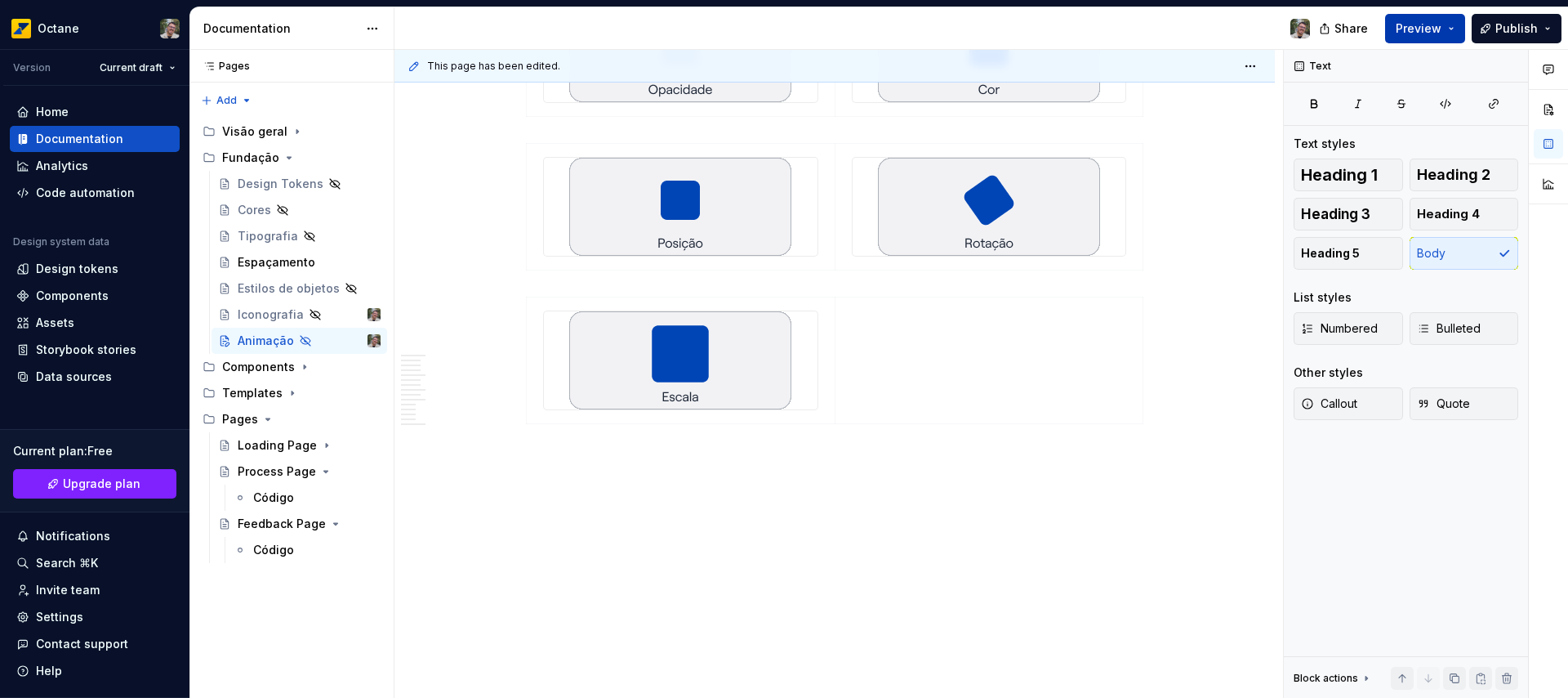
click at [1455, 29] on button "Preview" at bounding box center [1425, 29] width 80 height 29
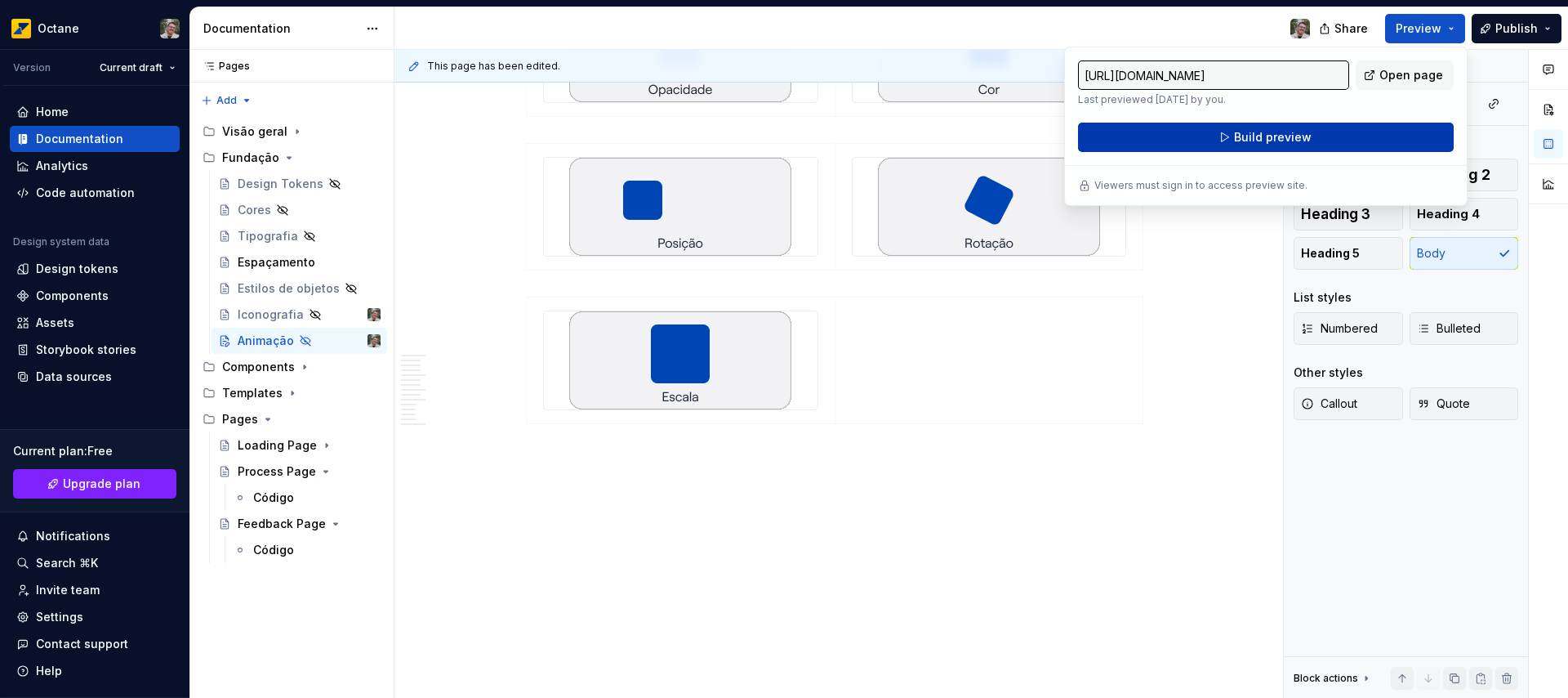
click at [1309, 137] on button "Build preview" at bounding box center [1266, 137] width 376 height 29
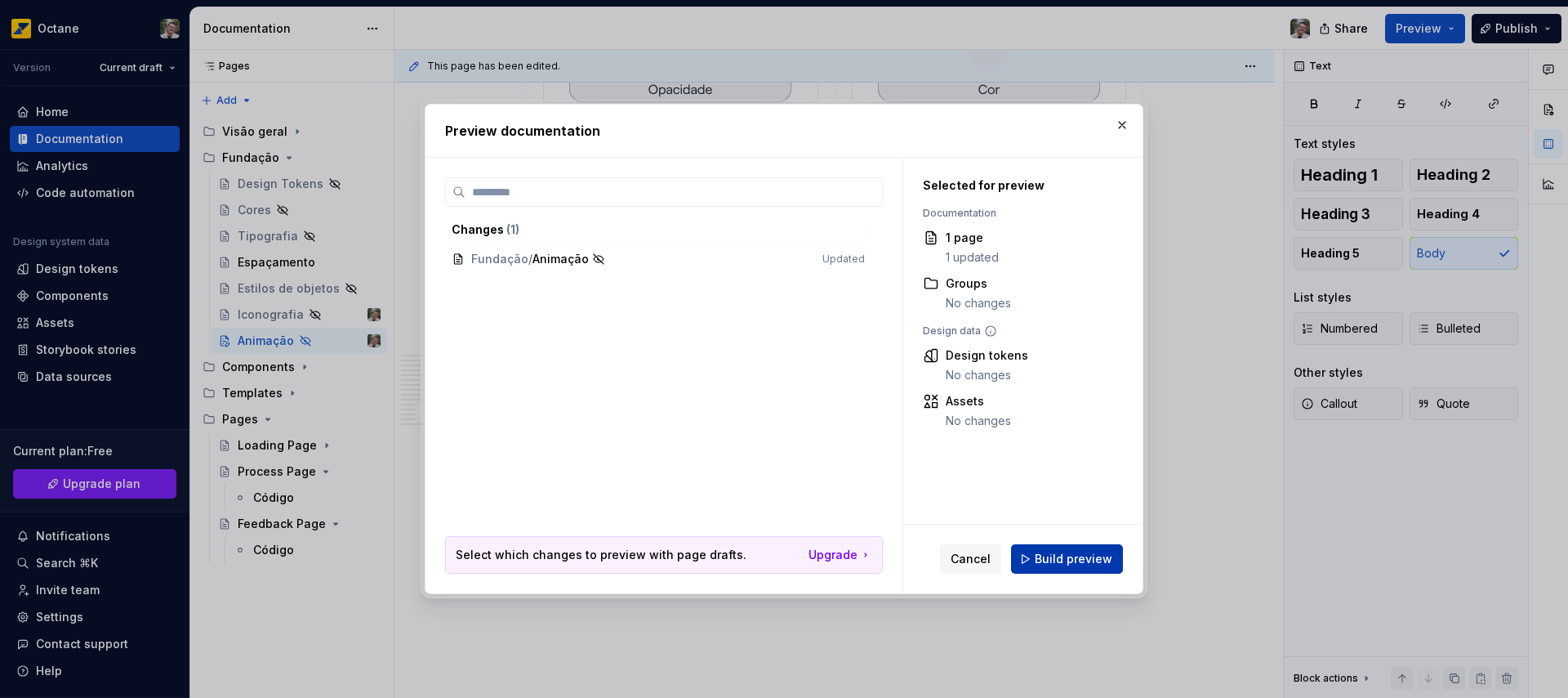
click at [1081, 555] on span "Build preview" at bounding box center [1074, 559] width 78 height 16
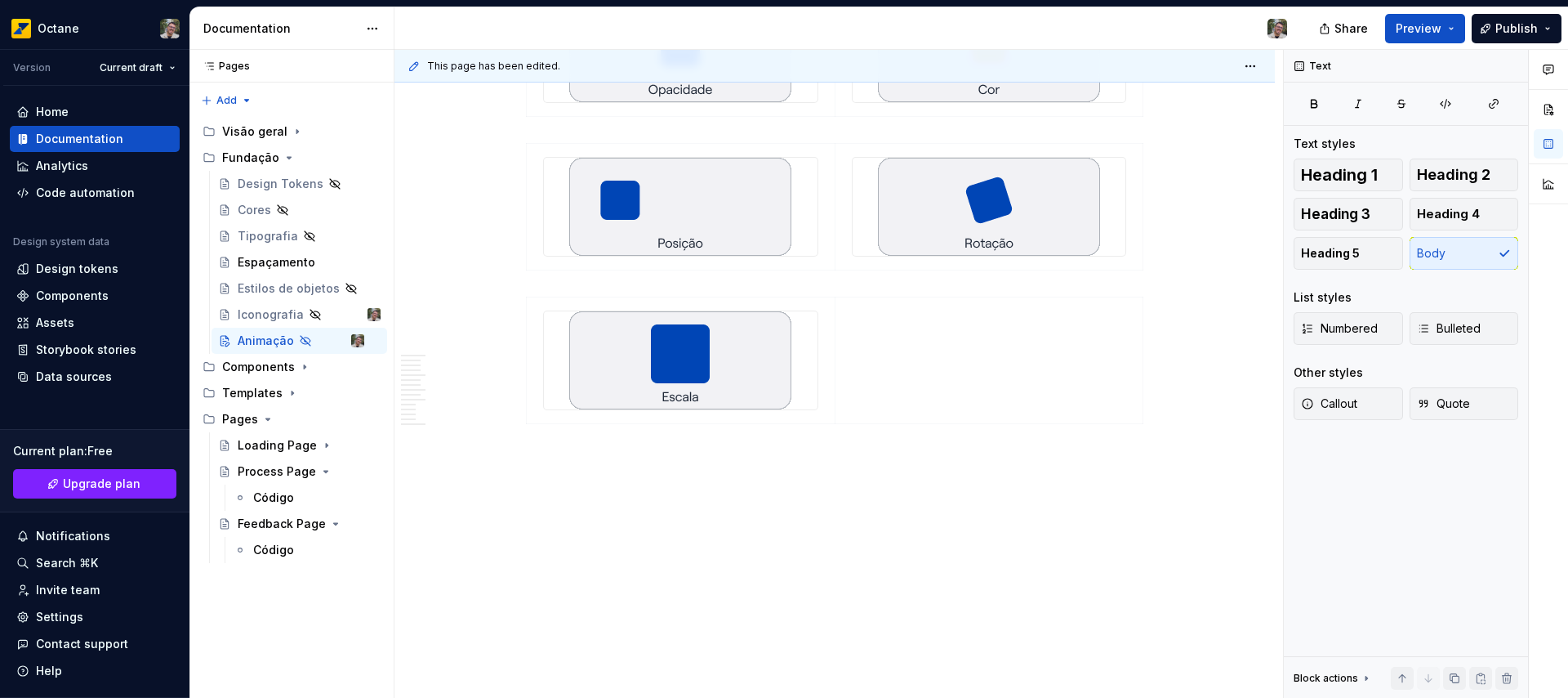
type textarea "*"
